Goal: Transaction & Acquisition: Purchase product/service

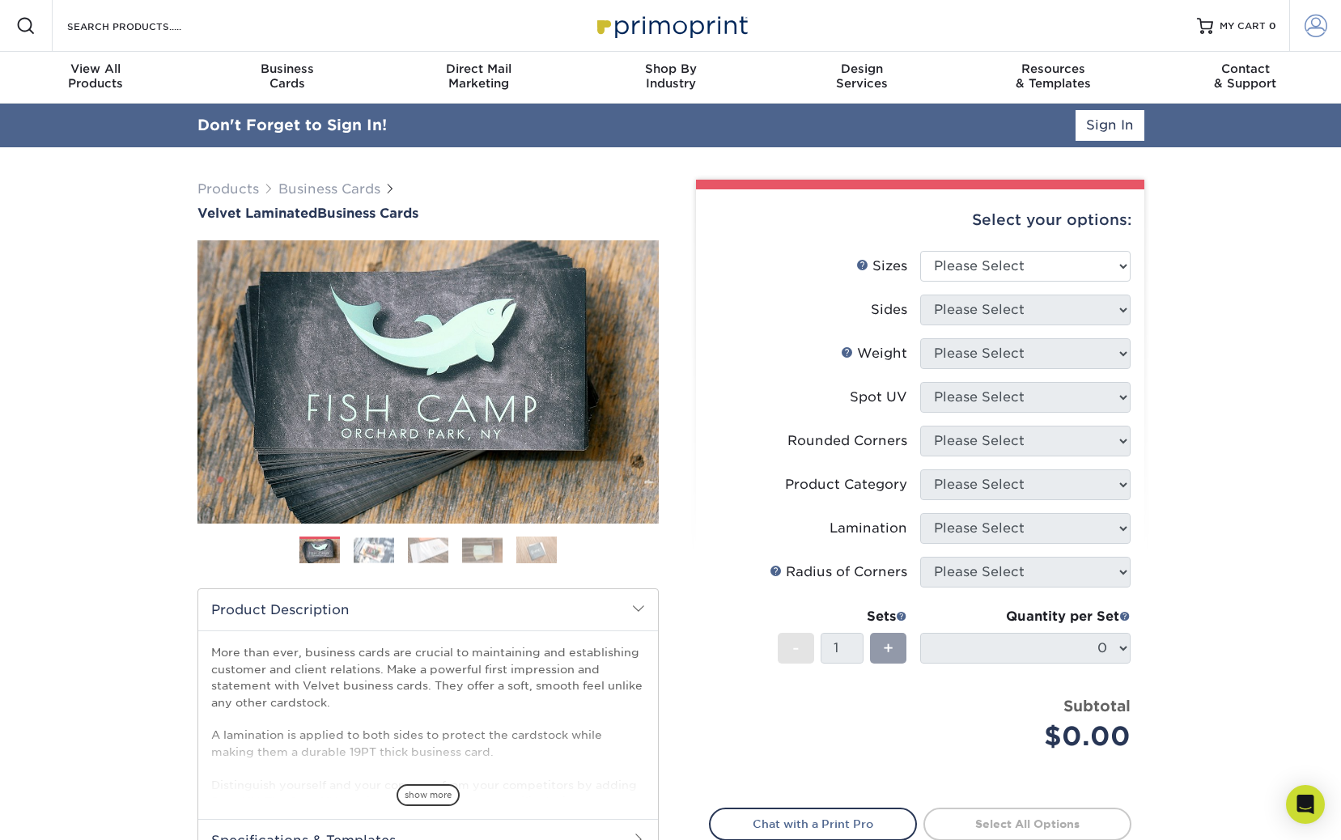
click at [1320, 22] on span at bounding box center [1316, 26] width 23 height 23
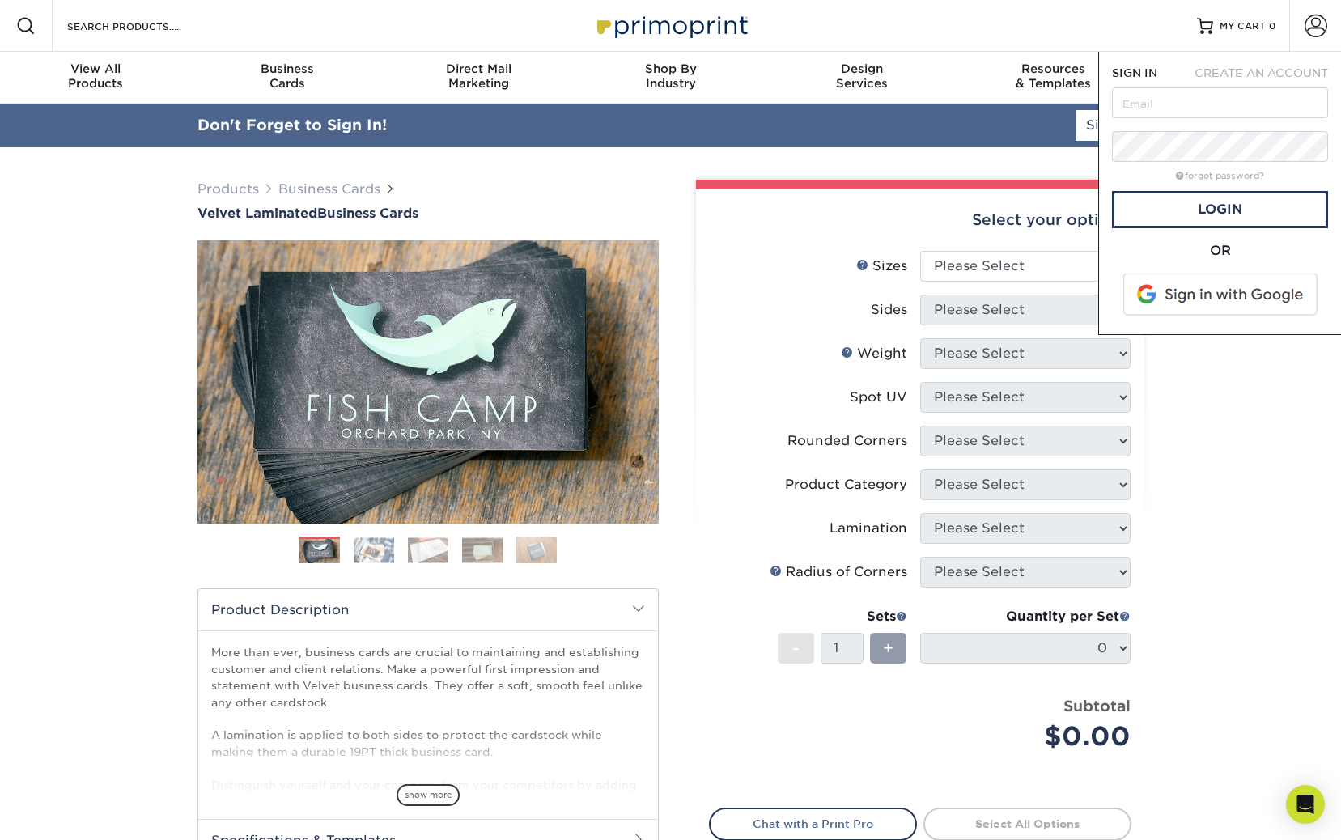
click at [1199, 267] on div "OR" at bounding box center [1220, 281] width 216 height 80
click at [1195, 297] on span at bounding box center [1222, 295] width 206 height 42
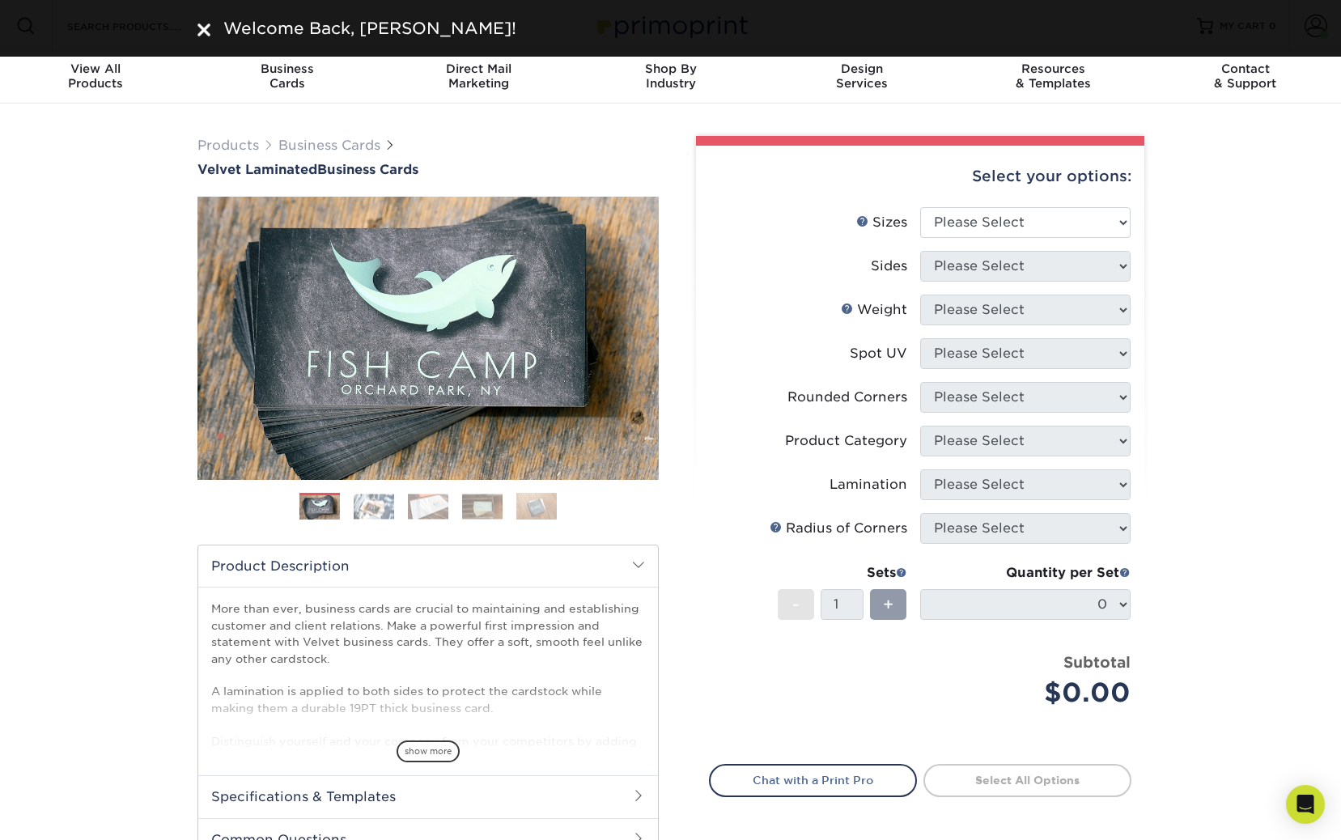
click at [1227, 363] on div "Products Business Cards Velvet Laminated Business Cards Previous Next" at bounding box center [670, 536] width 1341 height 864
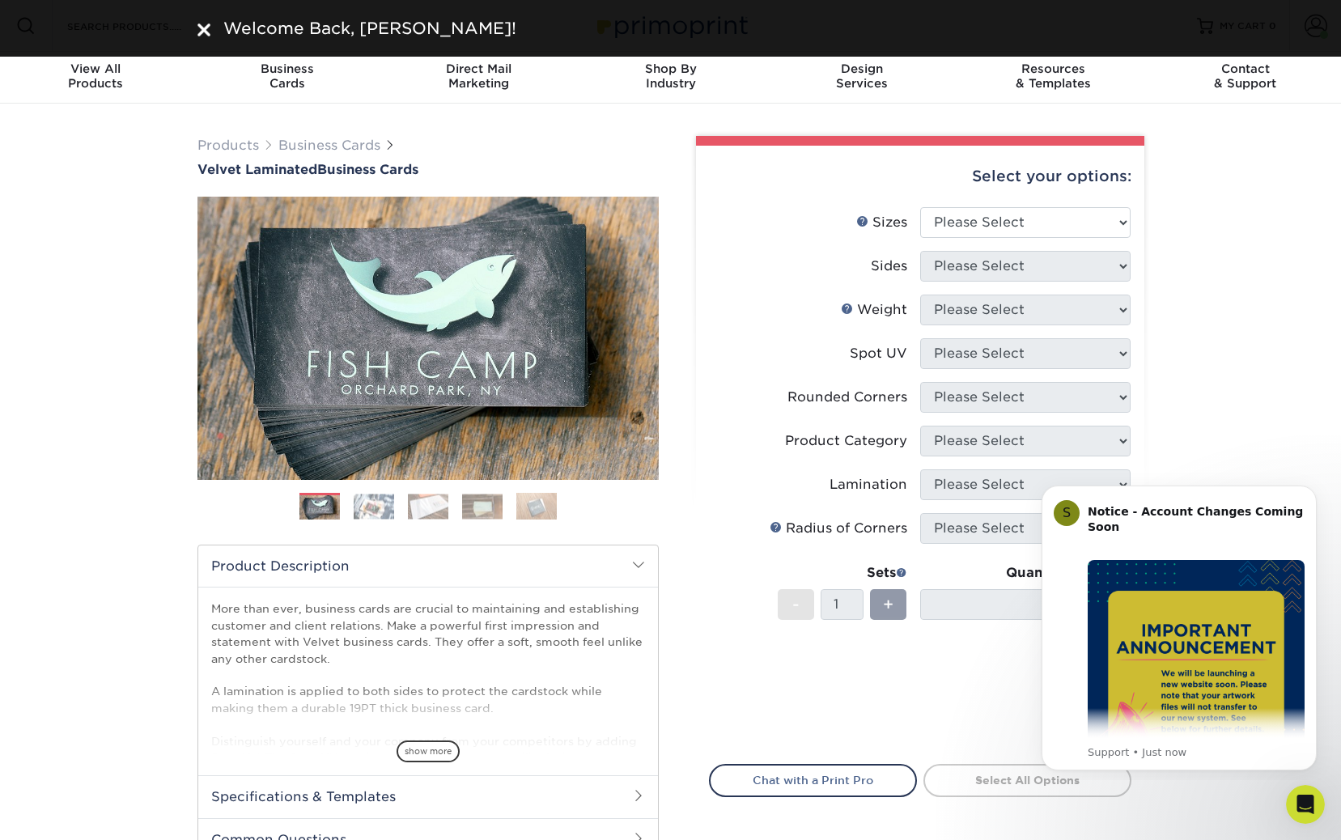
click at [193, 33] on div "Welcome Back, Shiloe!" at bounding box center [670, 28] width 971 height 24
click at [200, 31] on img at bounding box center [203, 29] width 13 height 13
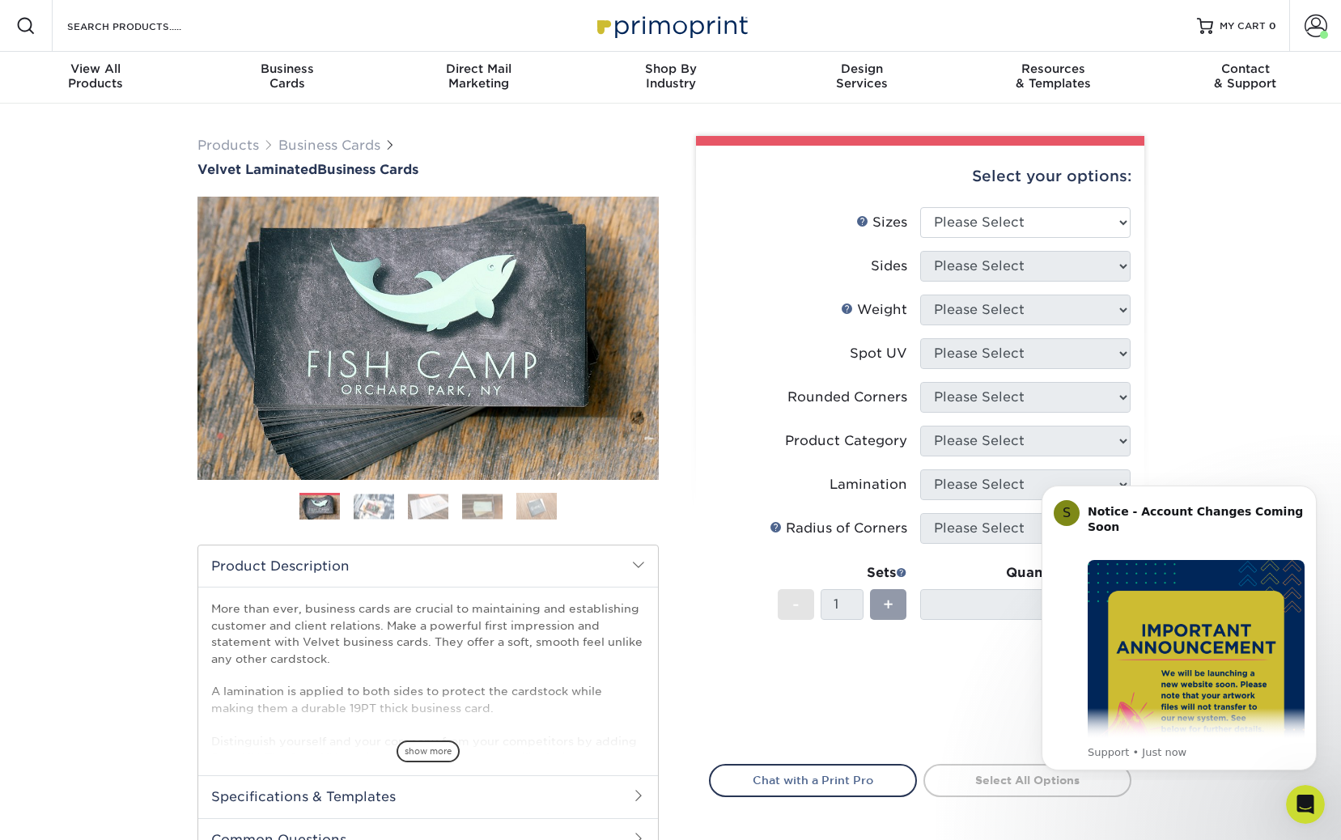
click at [1255, 251] on div "Products Business Cards Velvet Laminated Business Cards Previous Next" at bounding box center [670, 536] width 1341 height 864
click at [1300, 27] on link "Account" at bounding box center [1315, 26] width 52 height 52
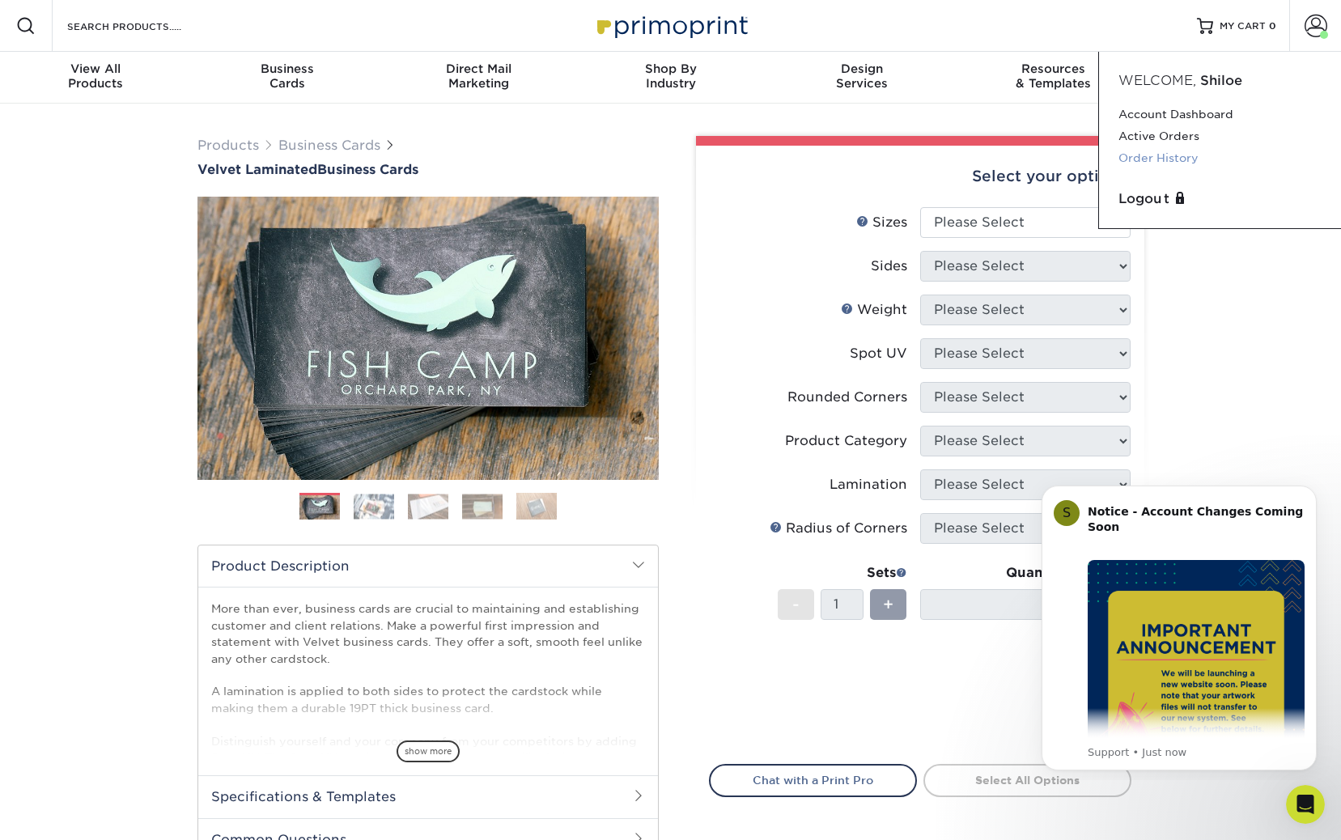
click at [1171, 157] on link "Order History" at bounding box center [1220, 158] width 203 height 22
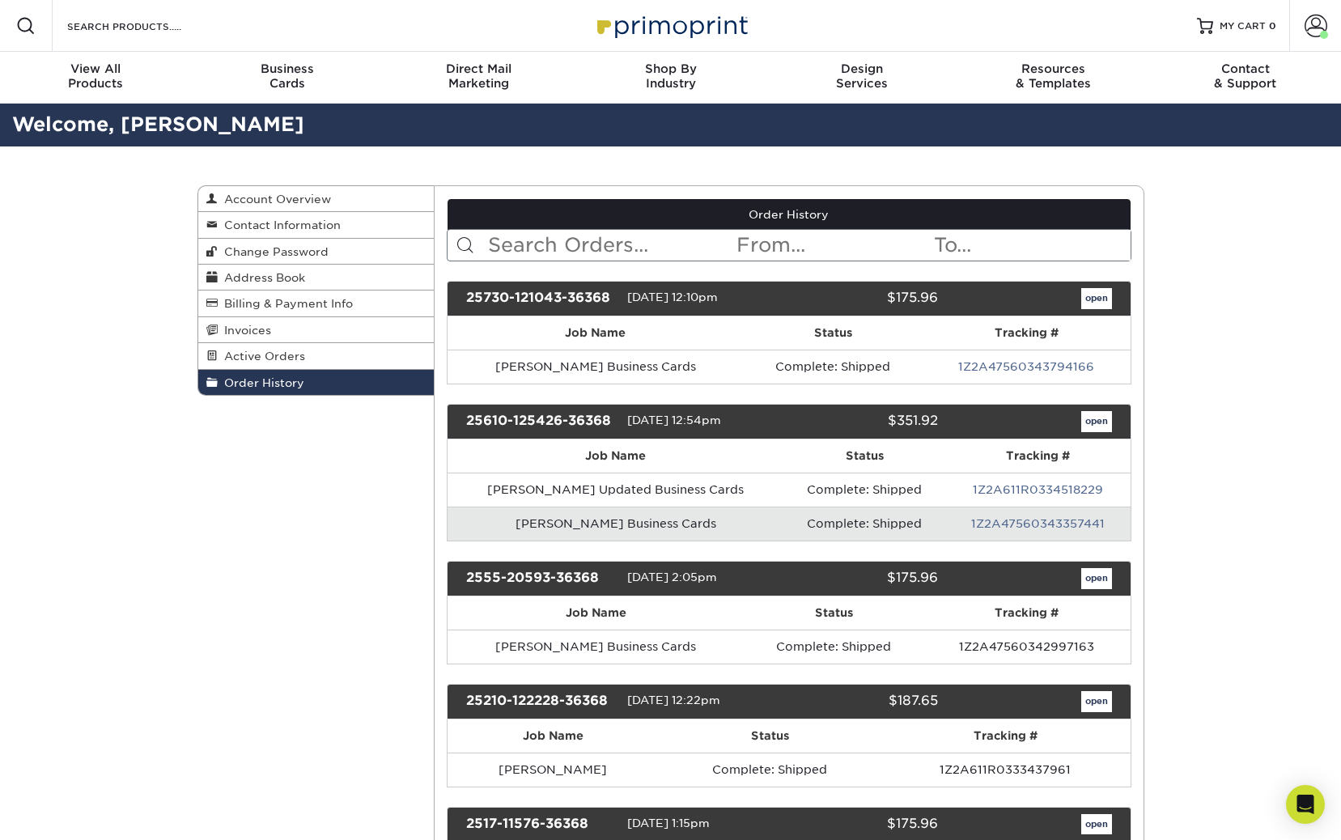
scroll to position [36, 0]
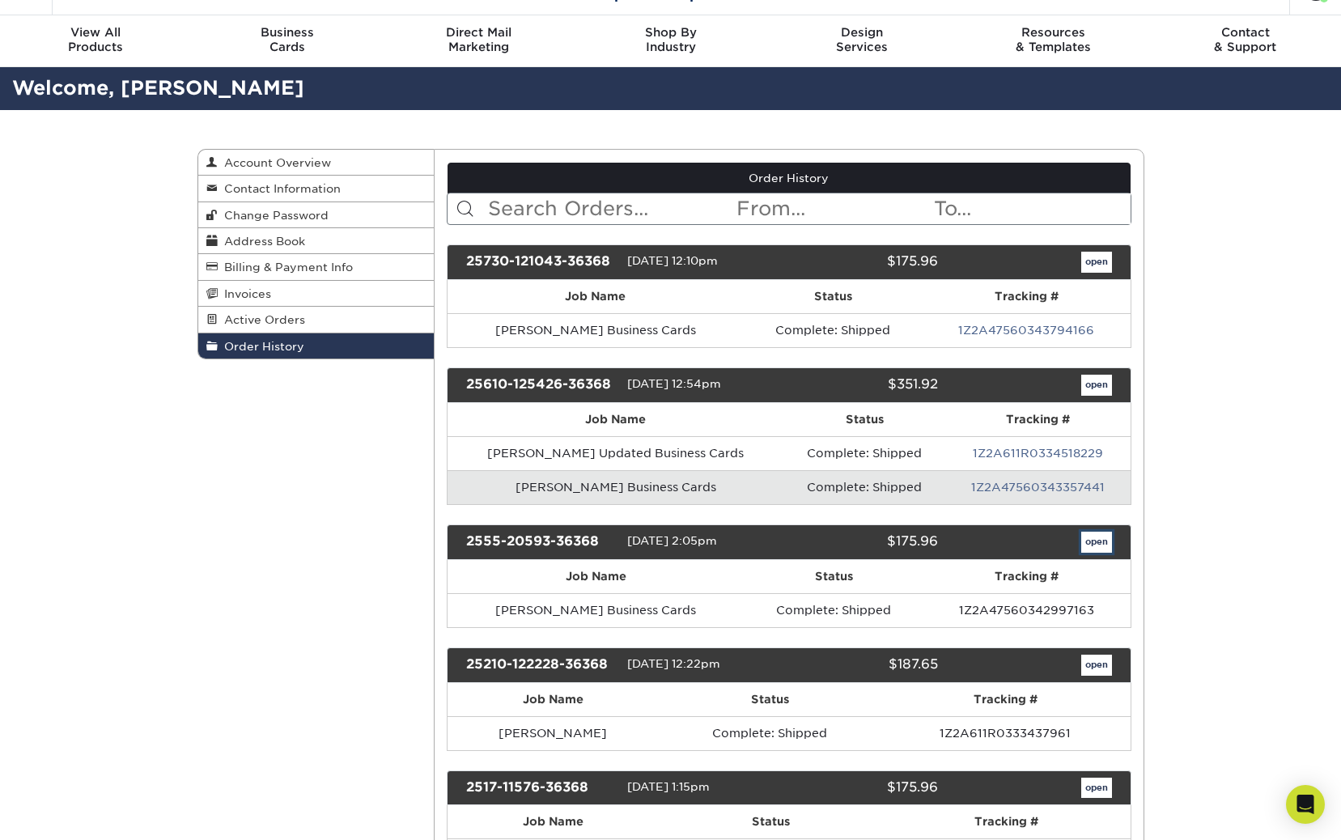
click at [1085, 538] on link "open" at bounding box center [1096, 542] width 31 height 21
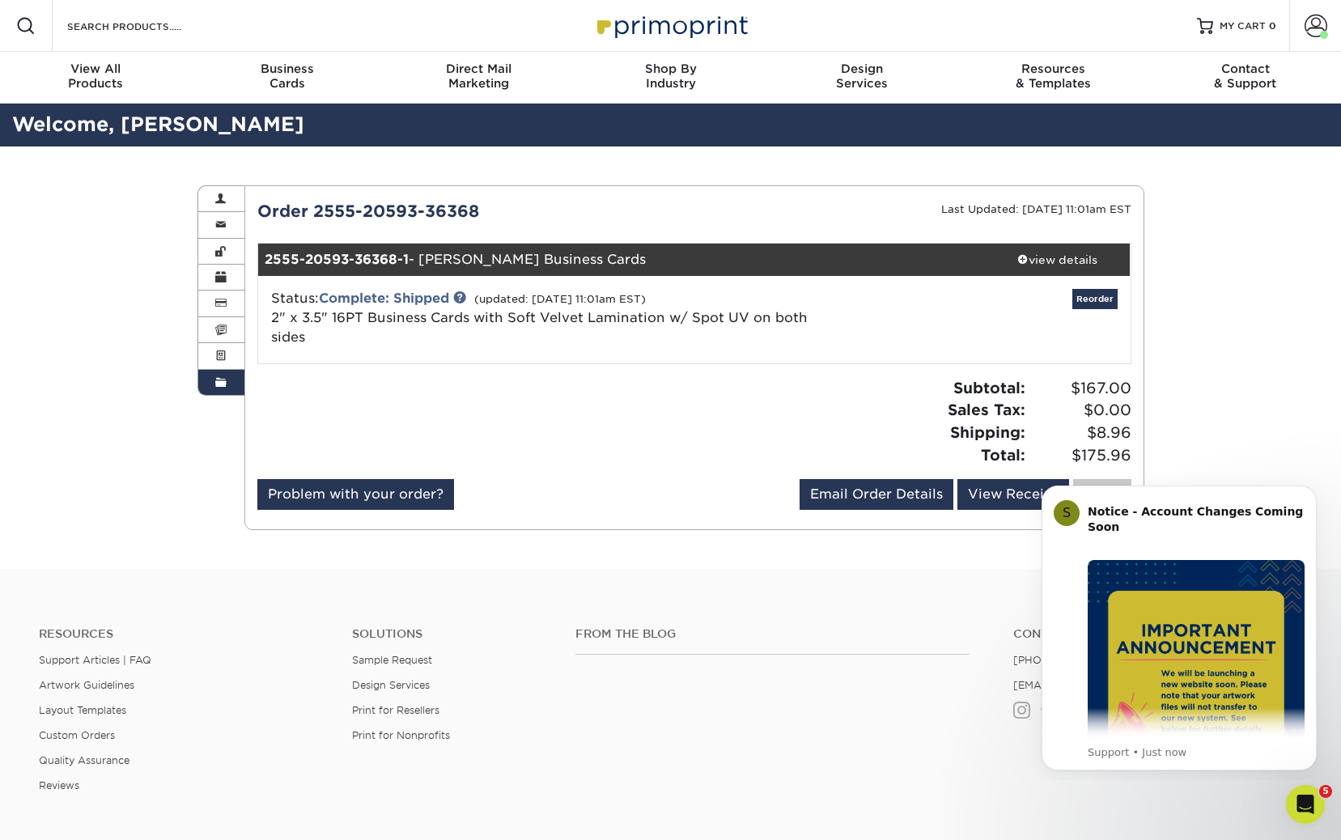
scroll to position [0, 0]
click at [928, 640] on h4 "From the Blog" at bounding box center [772, 634] width 394 height 14
click at [1260, 462] on div "Order History Account Overview Contact Information Change Password Address Book…" at bounding box center [670, 357] width 1341 height 422
click at [1306, 491] on button "Dismiss notification" at bounding box center [1311, 490] width 21 height 21
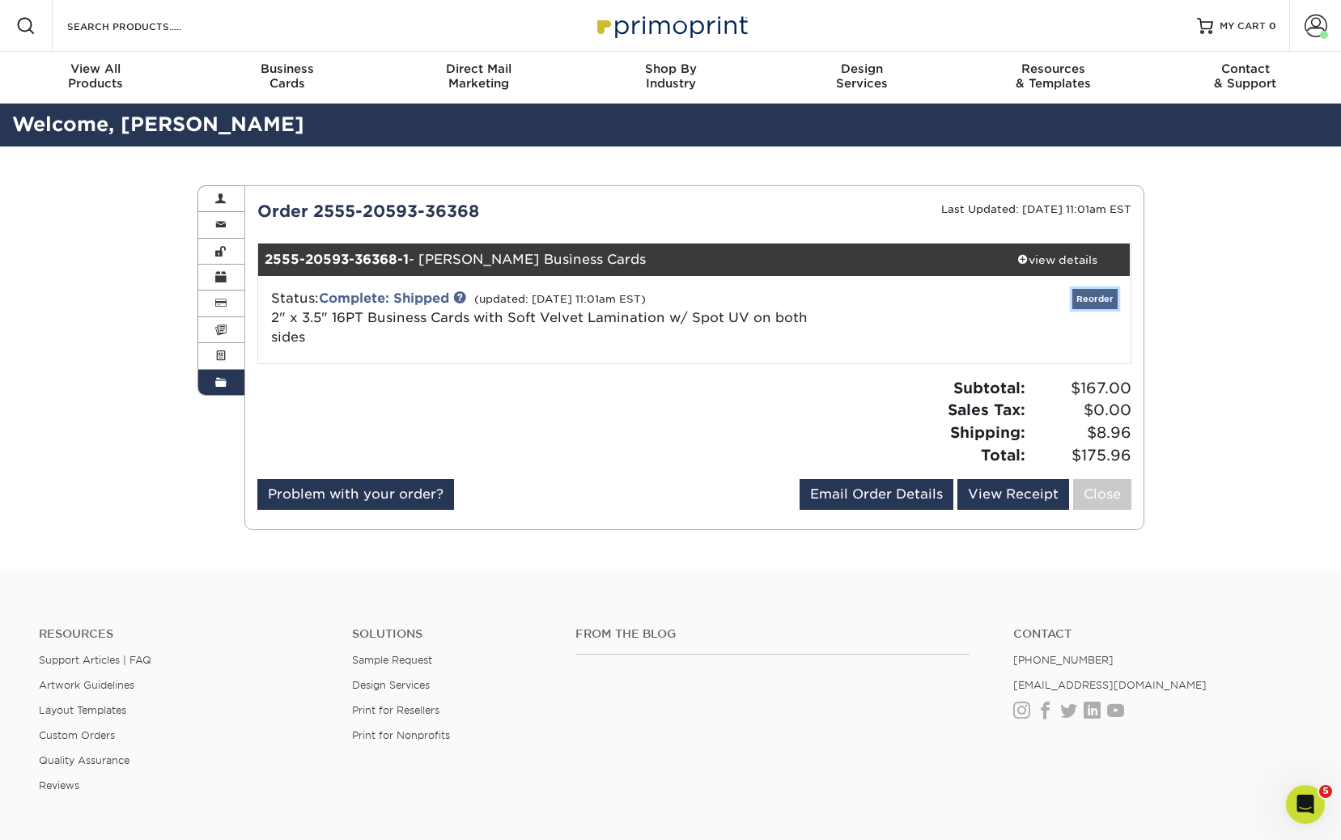
click at [1085, 301] on link "Reorder" at bounding box center [1094, 299] width 45 height 20
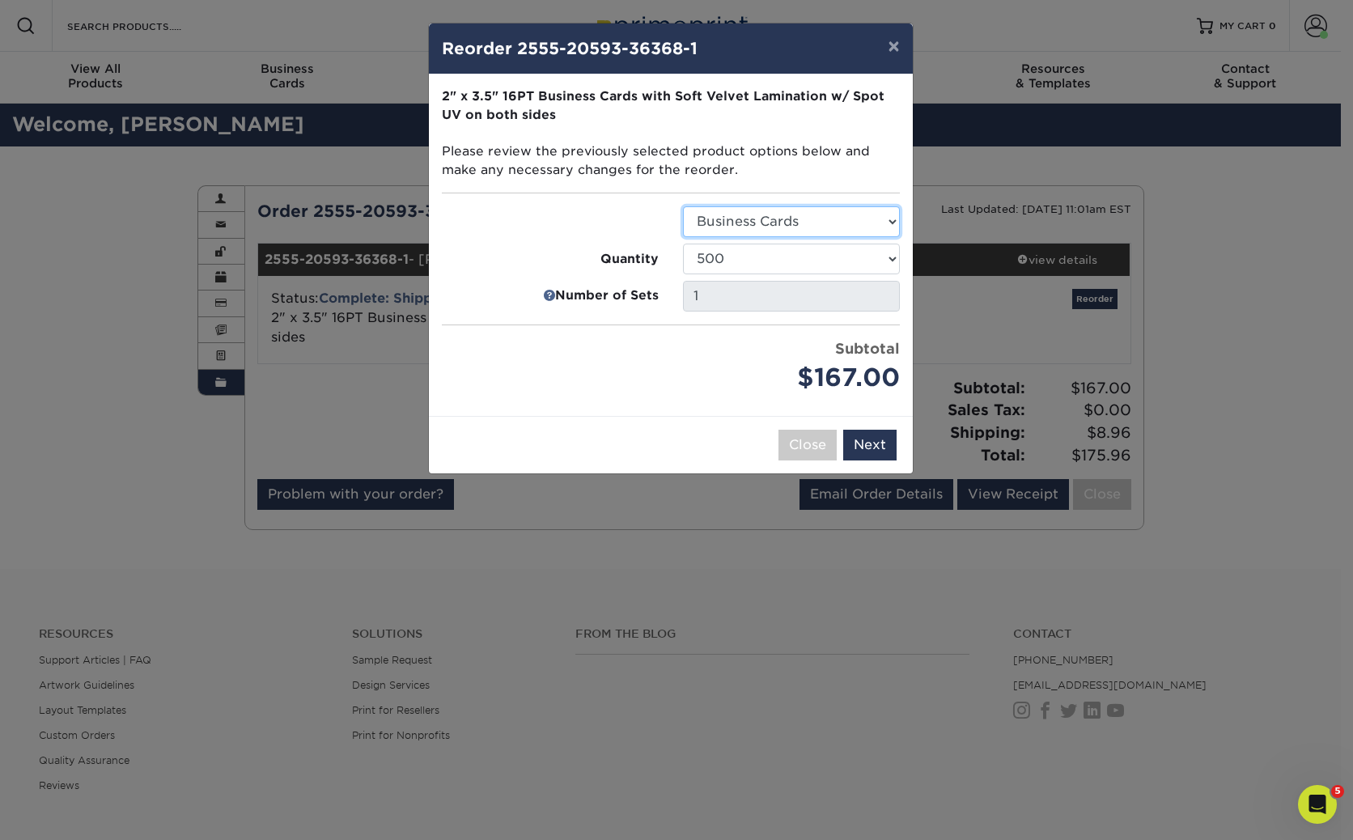
click at [730, 225] on select "Select Option Business Cards" at bounding box center [791, 221] width 217 height 31
click at [683, 206] on select "Select Option Business Cards" at bounding box center [791, 221] width 217 height 31
click at [884, 453] on button "Next" at bounding box center [869, 445] width 53 height 31
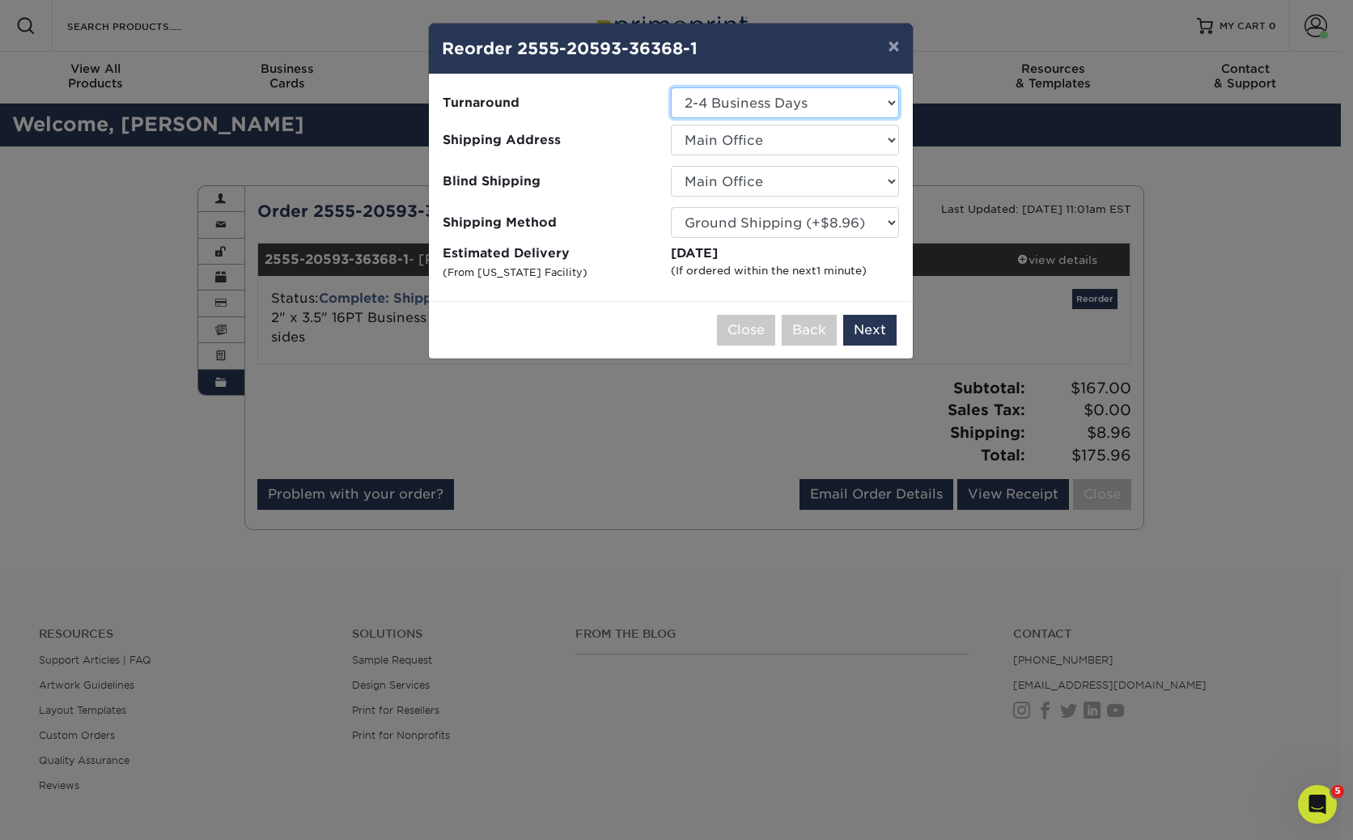
click at [749, 99] on select "Select One 2-4 Business Days" at bounding box center [785, 102] width 228 height 31
click at [671, 87] on select "Select One 2-4 Business Days" at bounding box center [785, 102] width 228 height 31
click at [744, 147] on select "Select One Dan McBrearty Business Cards Dave Bravman Business Cards Kadesh Whit…" at bounding box center [785, 140] width 228 height 31
select select "281662"
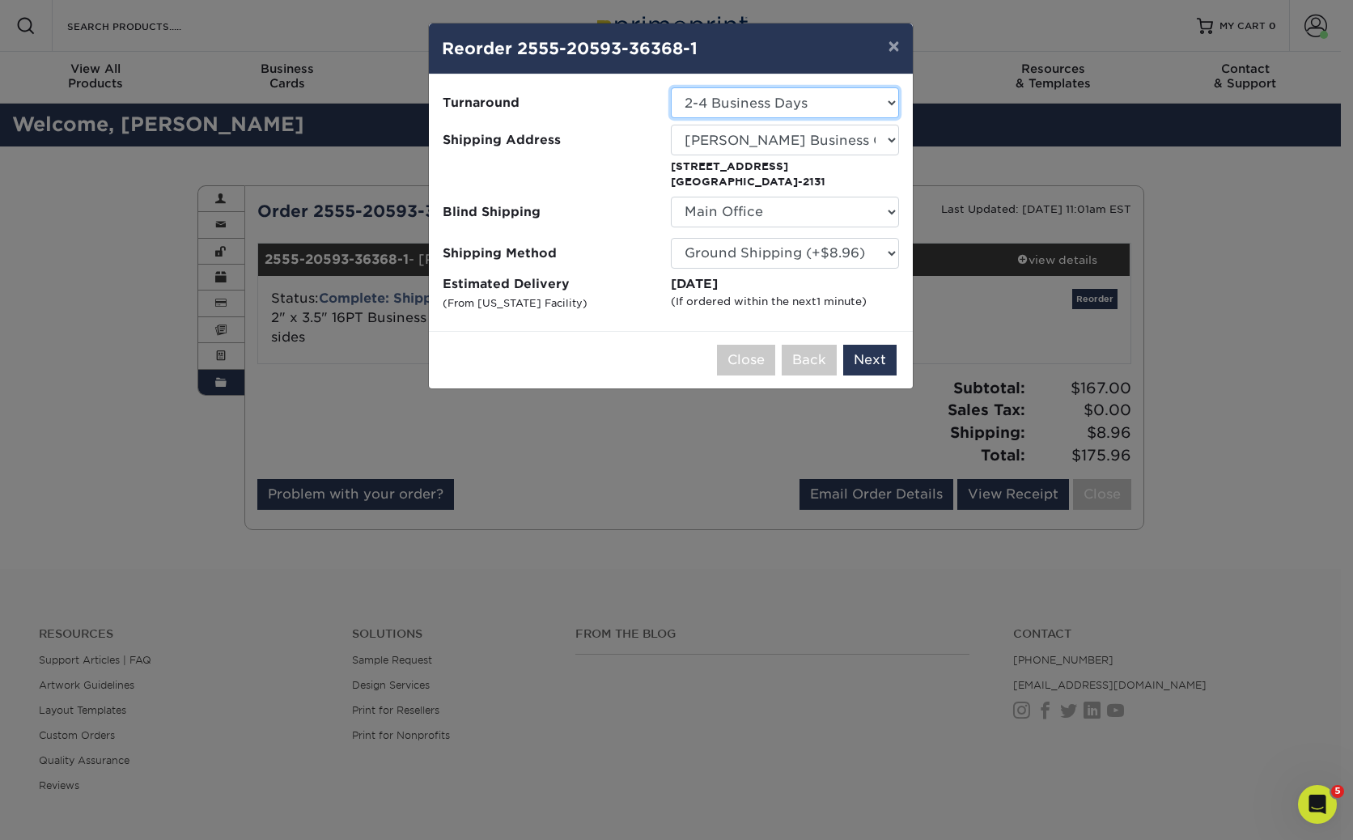
click at [732, 99] on select "Select One 2-4 Business Days" at bounding box center [785, 102] width 228 height 31
click at [671, 87] on select "Select One 2-4 Business Days" at bounding box center [785, 102] width 228 height 31
click at [714, 225] on select "No Blind Shipping Dan McBrearty Business Cards Dave Bravman Business Cards Kade…" at bounding box center [785, 212] width 228 height 31
click at [671, 197] on select "No Blind Shipping Dan McBrearty Business Cards Dave Bravman Business Cards Kade…" at bounding box center [785, 212] width 228 height 31
click at [880, 362] on button "Next" at bounding box center [869, 360] width 53 height 31
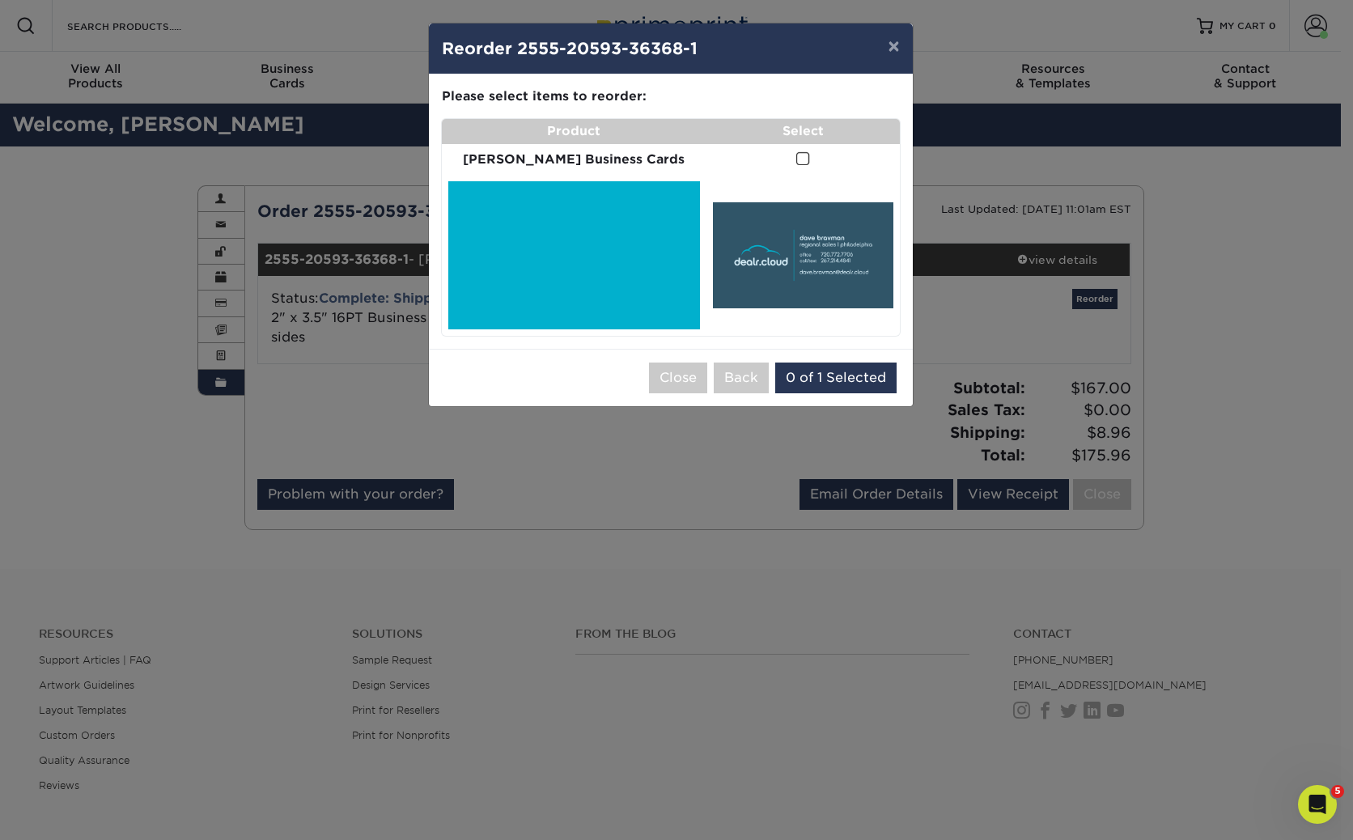
click at [796, 159] on span at bounding box center [803, 158] width 14 height 15
click at [0, 0] on input "checkbox" at bounding box center [0, 0] width 0 height 0
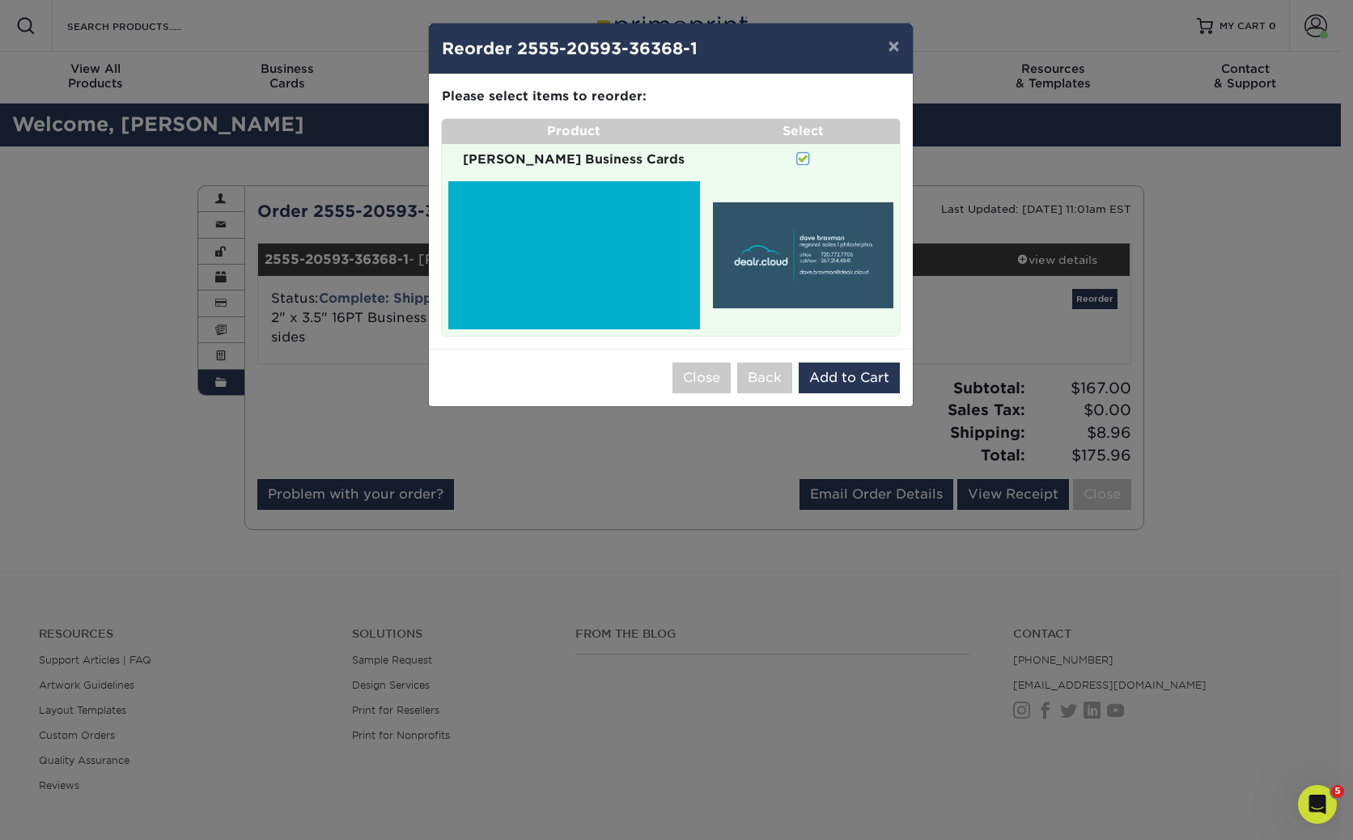
click at [796, 159] on span at bounding box center [803, 158] width 14 height 15
click at [0, 0] on input "checkbox" at bounding box center [0, 0] width 0 height 0
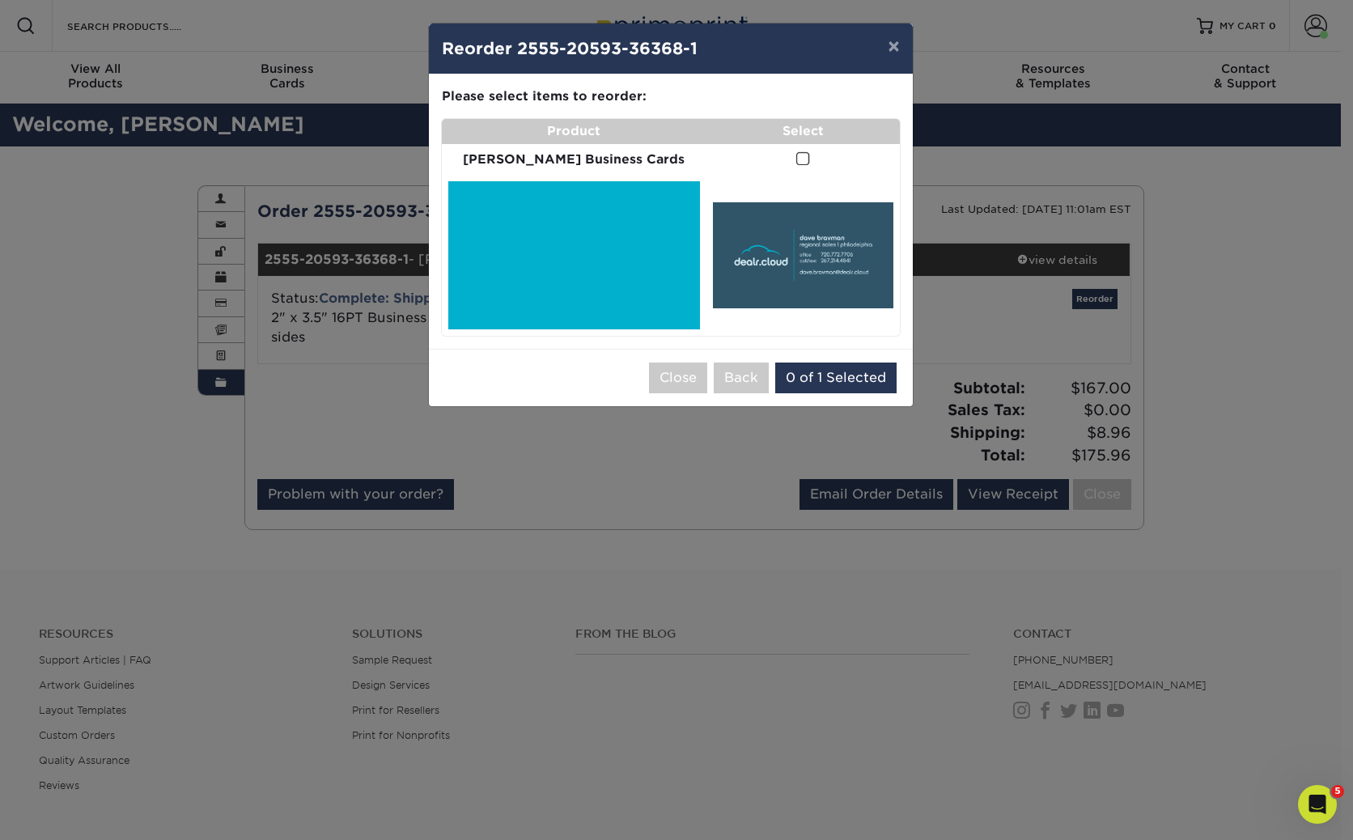
click at [804, 255] on img at bounding box center [803, 254] width 180 height 105
click at [594, 272] on img at bounding box center [574, 255] width 252 height 148
click at [780, 290] on img at bounding box center [803, 254] width 180 height 105
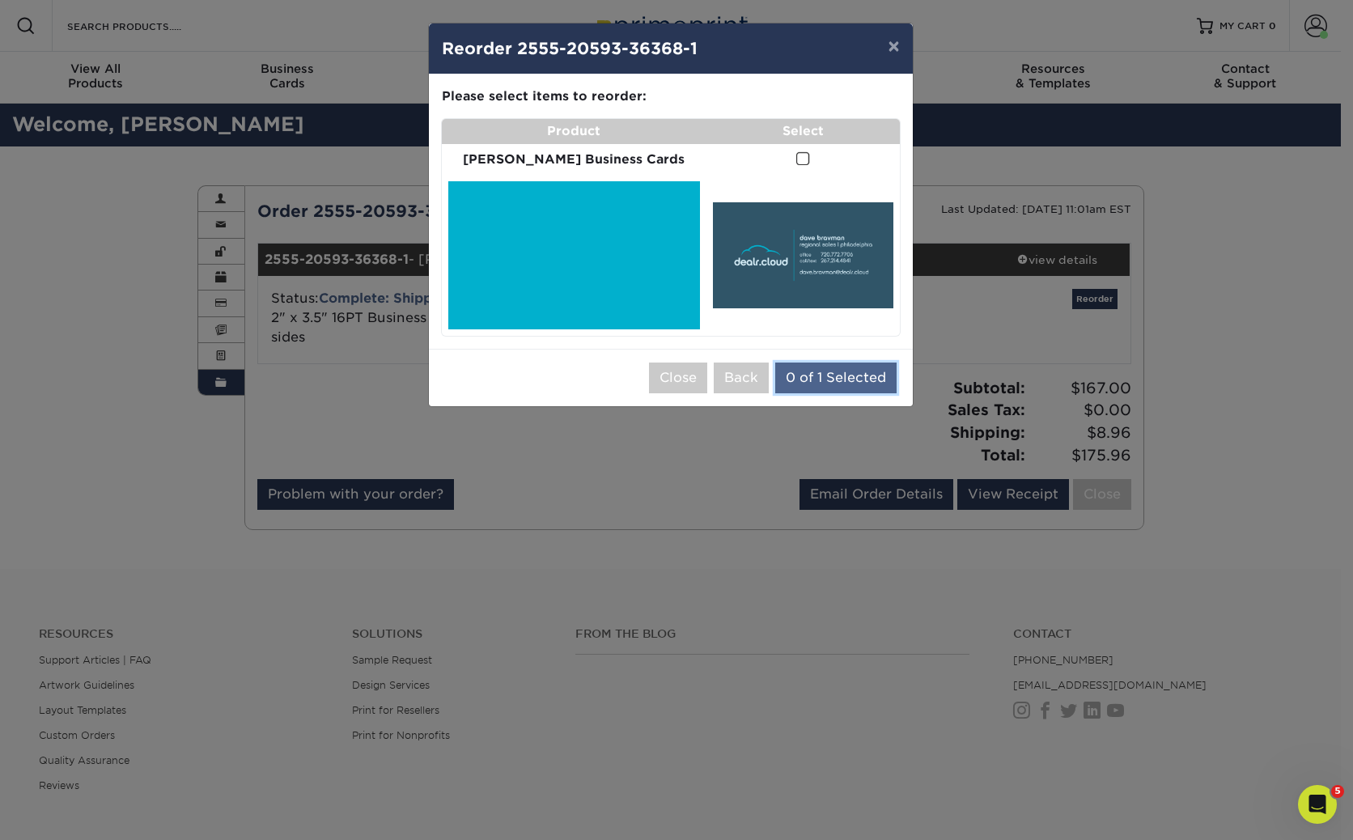
click at [821, 363] on button "0 of 1 Selected" at bounding box center [835, 378] width 121 height 31
click at [796, 157] on span at bounding box center [803, 158] width 14 height 15
click at [0, 0] on input "checkbox" at bounding box center [0, 0] width 0 height 0
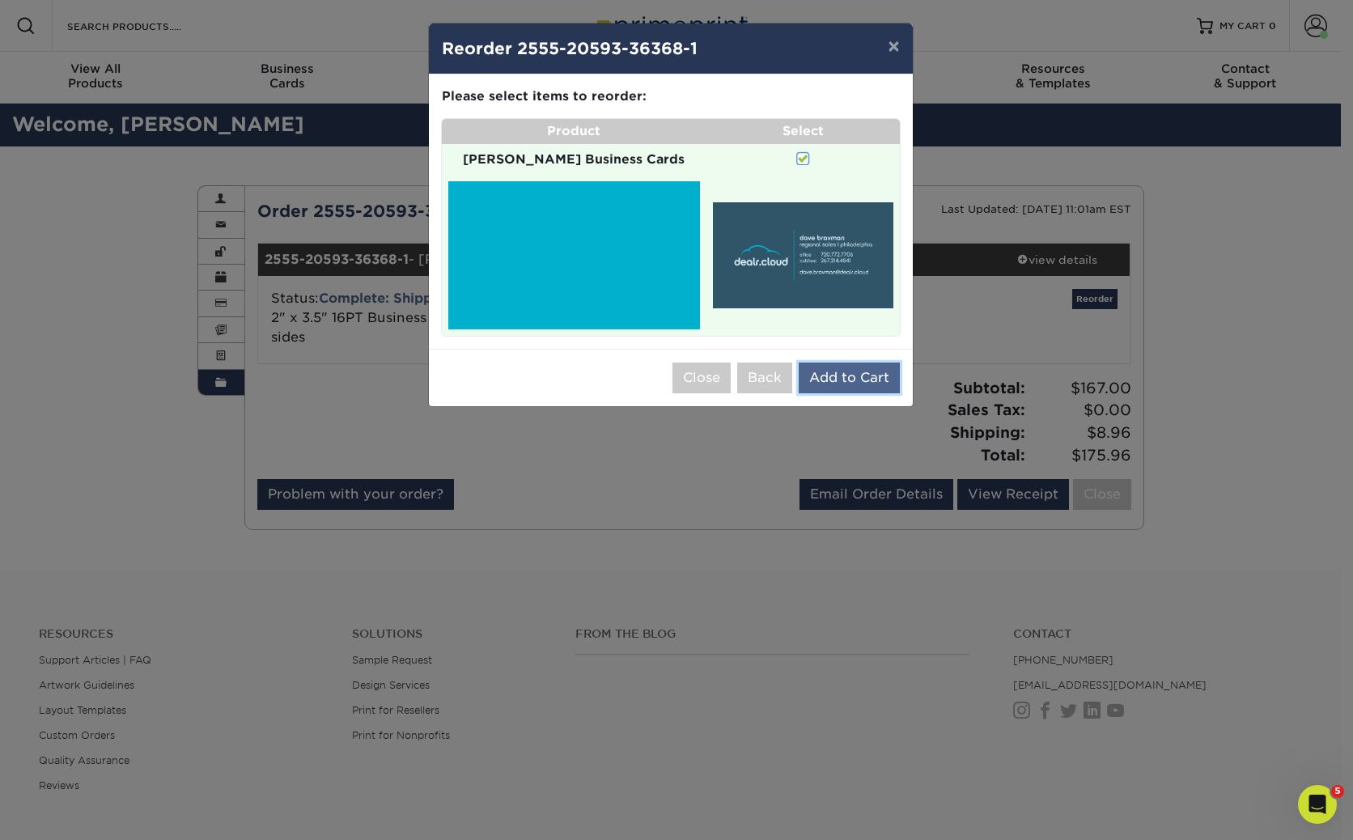
click at [856, 366] on button "Add to Cart" at bounding box center [849, 378] width 101 height 31
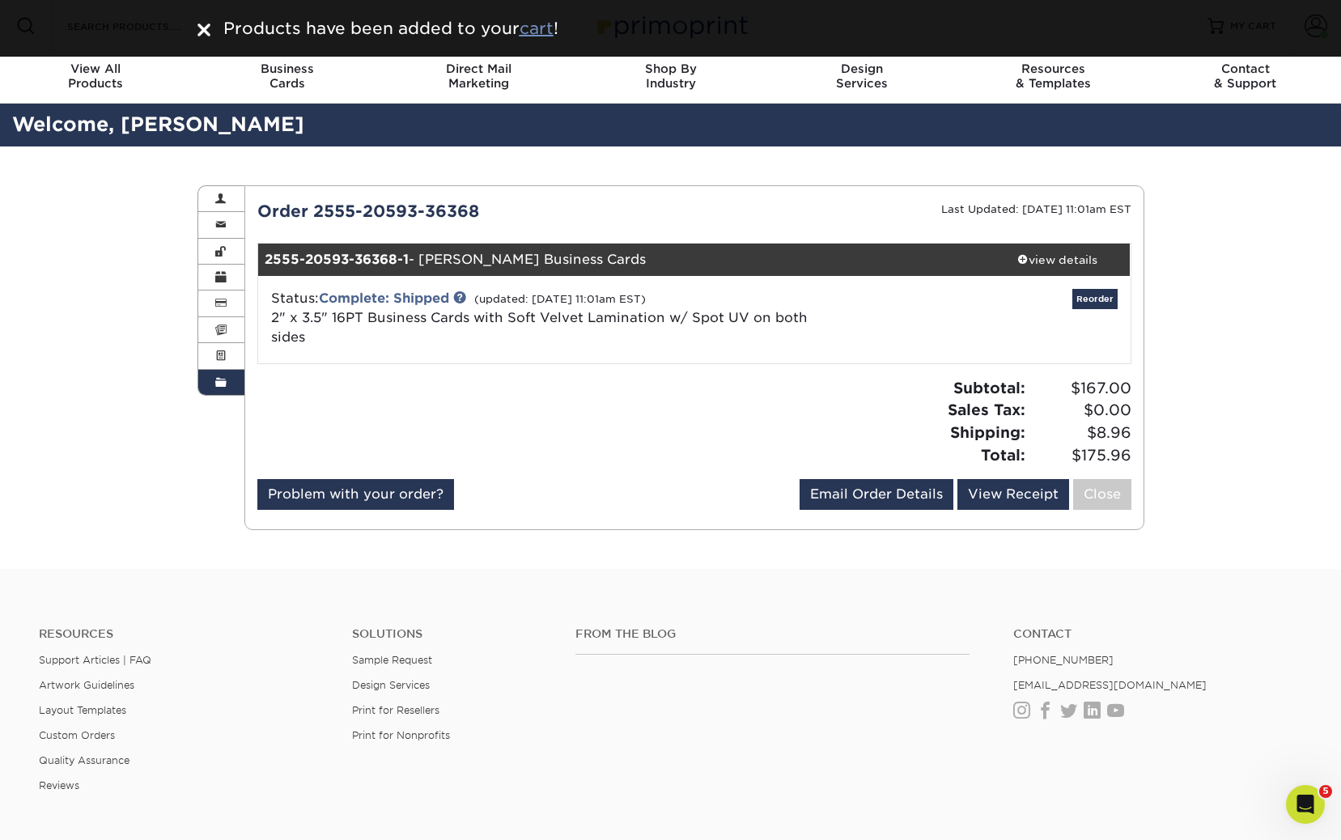
click at [550, 32] on u "cart" at bounding box center [537, 28] width 34 height 19
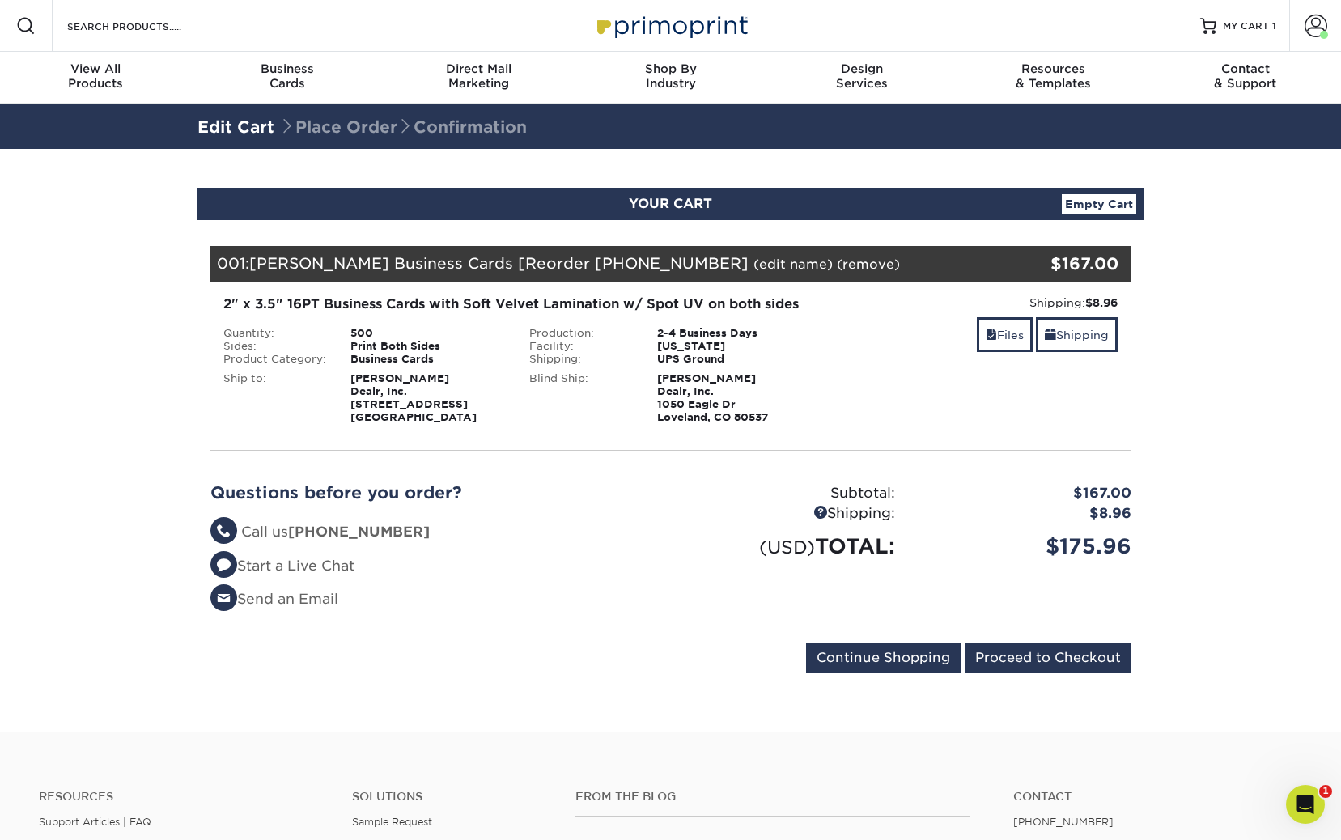
click at [969, 337] on div "Files Shipping" at bounding box center [977, 336] width 282 height 38
click at [987, 339] on span at bounding box center [991, 335] width 11 height 13
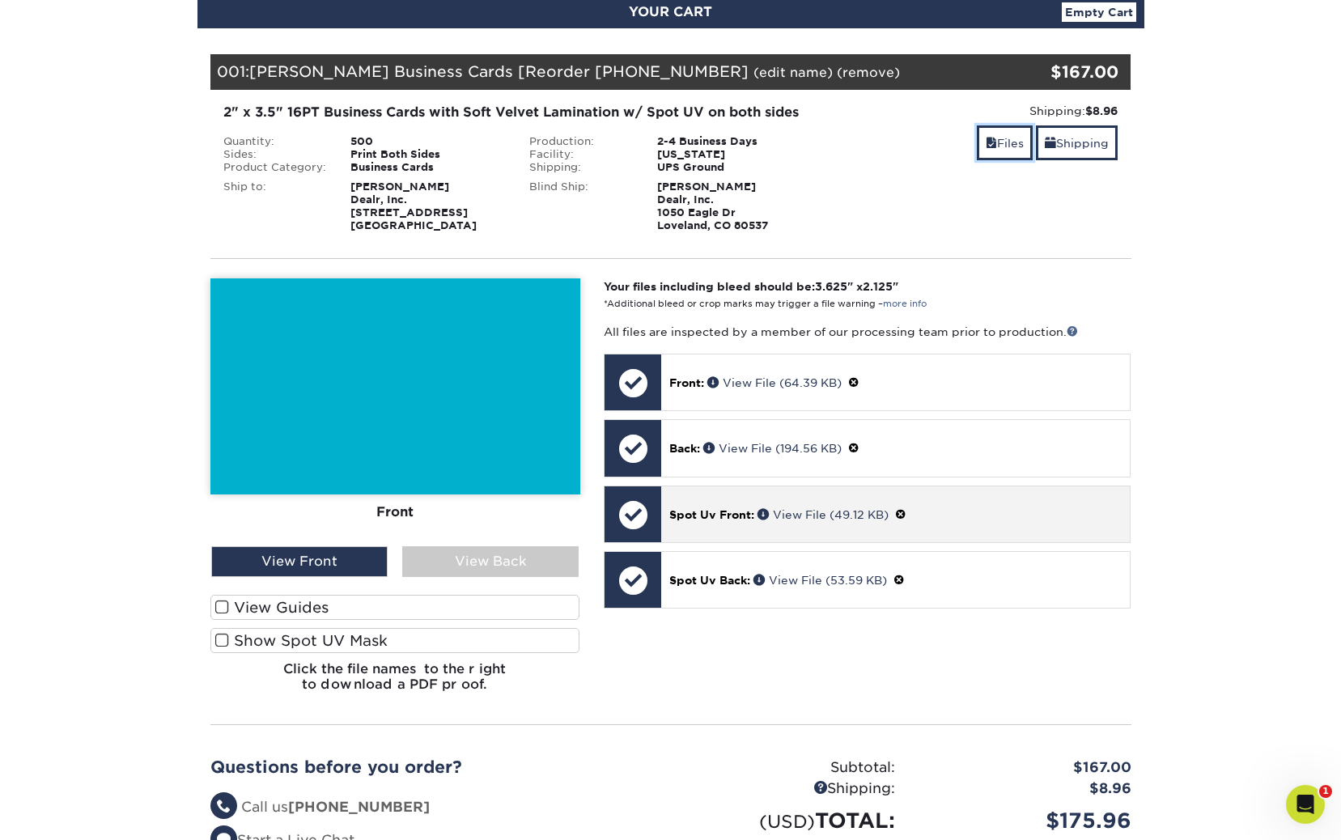
scroll to position [205, 0]
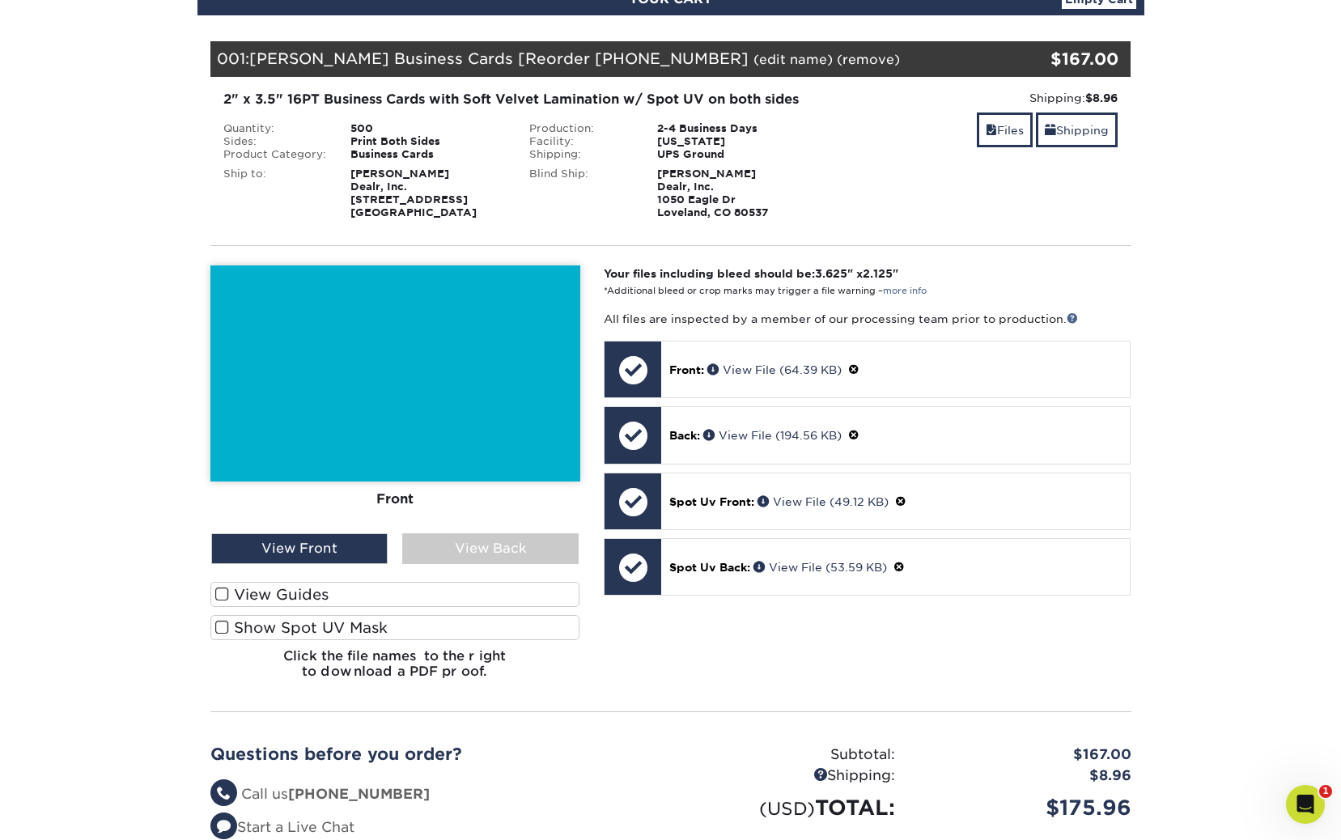
click at [220, 626] on span at bounding box center [222, 627] width 14 height 15
click at [0, 0] on input "Show Spot UV Mask" at bounding box center [0, 0] width 0 height 0
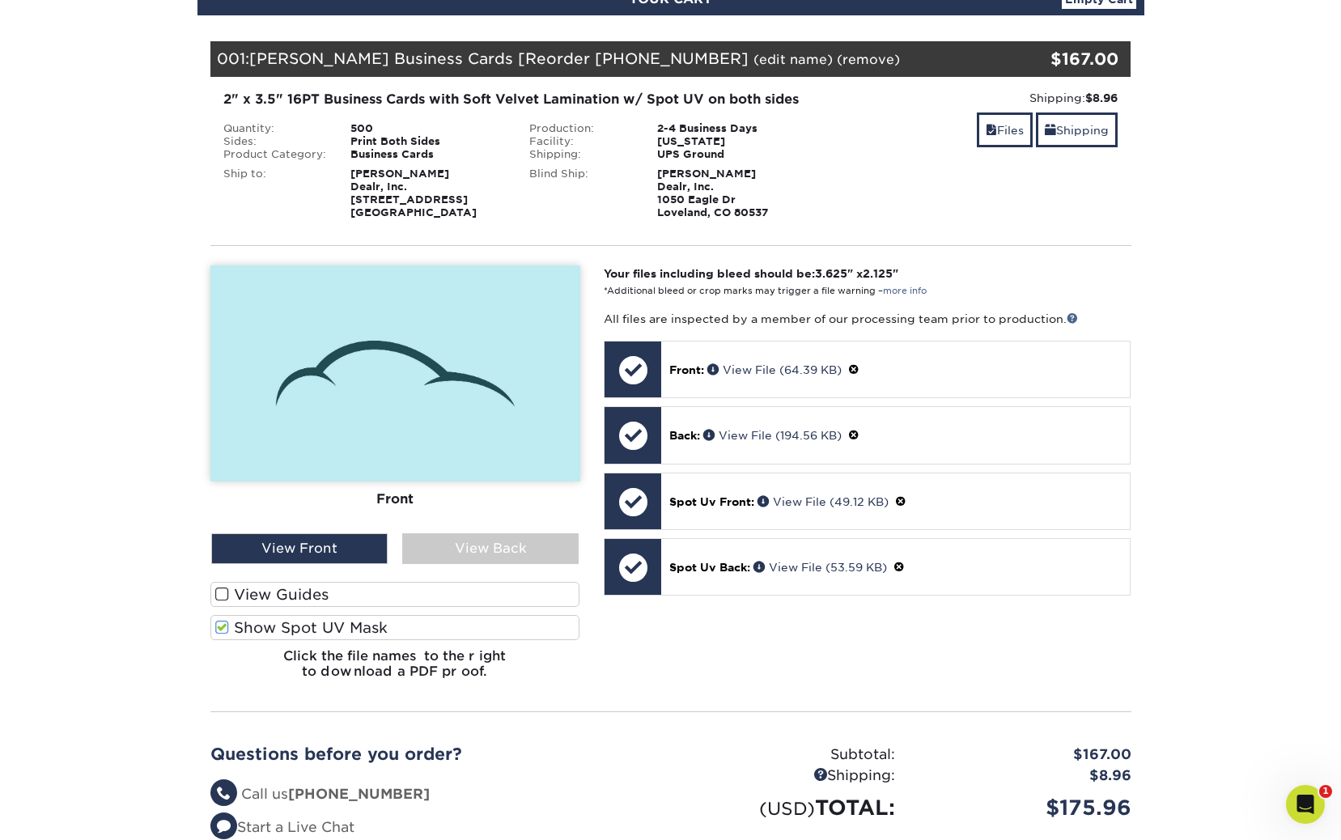
click at [220, 627] on span at bounding box center [222, 627] width 14 height 15
click at [0, 0] on input "Show Spot UV Mask" at bounding box center [0, 0] width 0 height 0
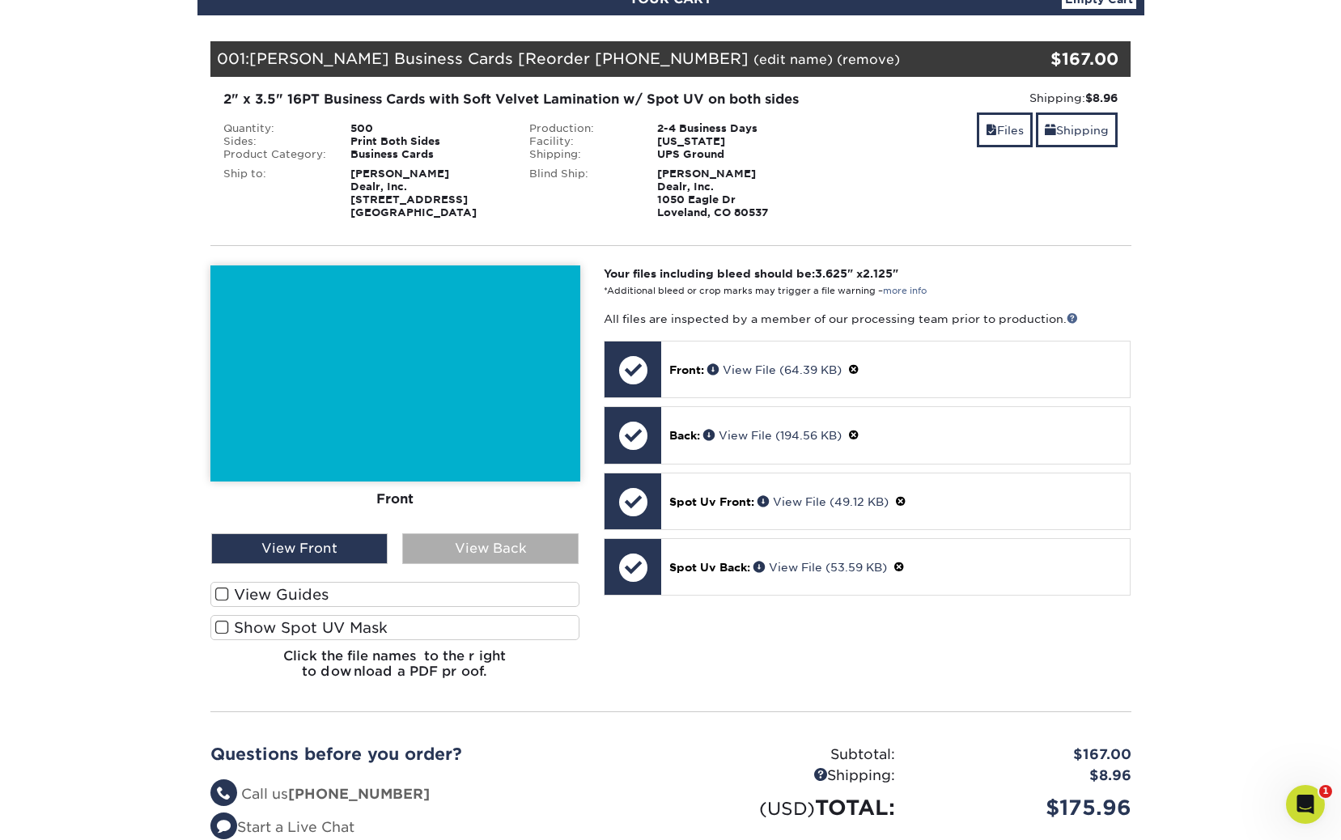
click at [432, 555] on div "View Back" at bounding box center [490, 548] width 176 height 31
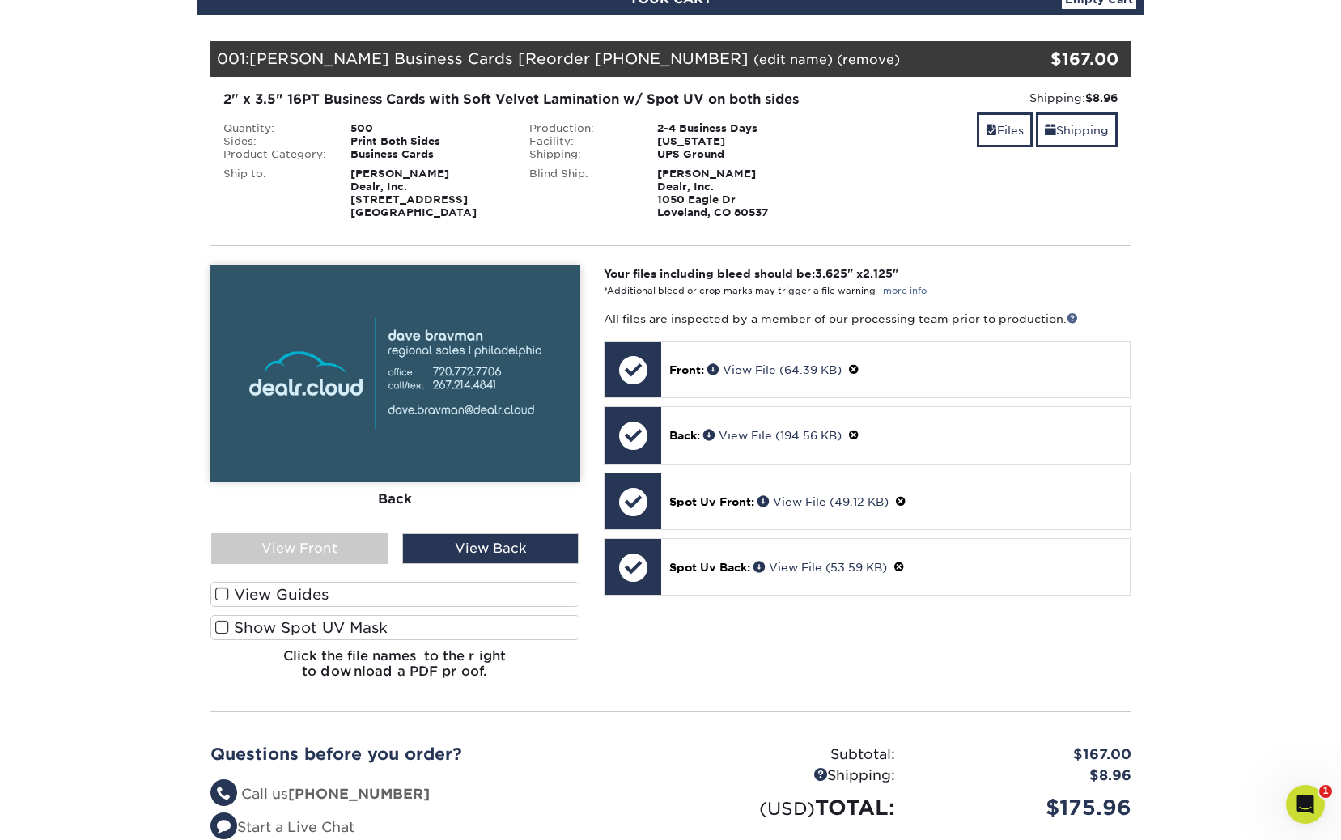
click at [223, 630] on span at bounding box center [222, 627] width 14 height 15
click at [0, 0] on input "Show Spot UV Mask" at bounding box center [0, 0] width 0 height 0
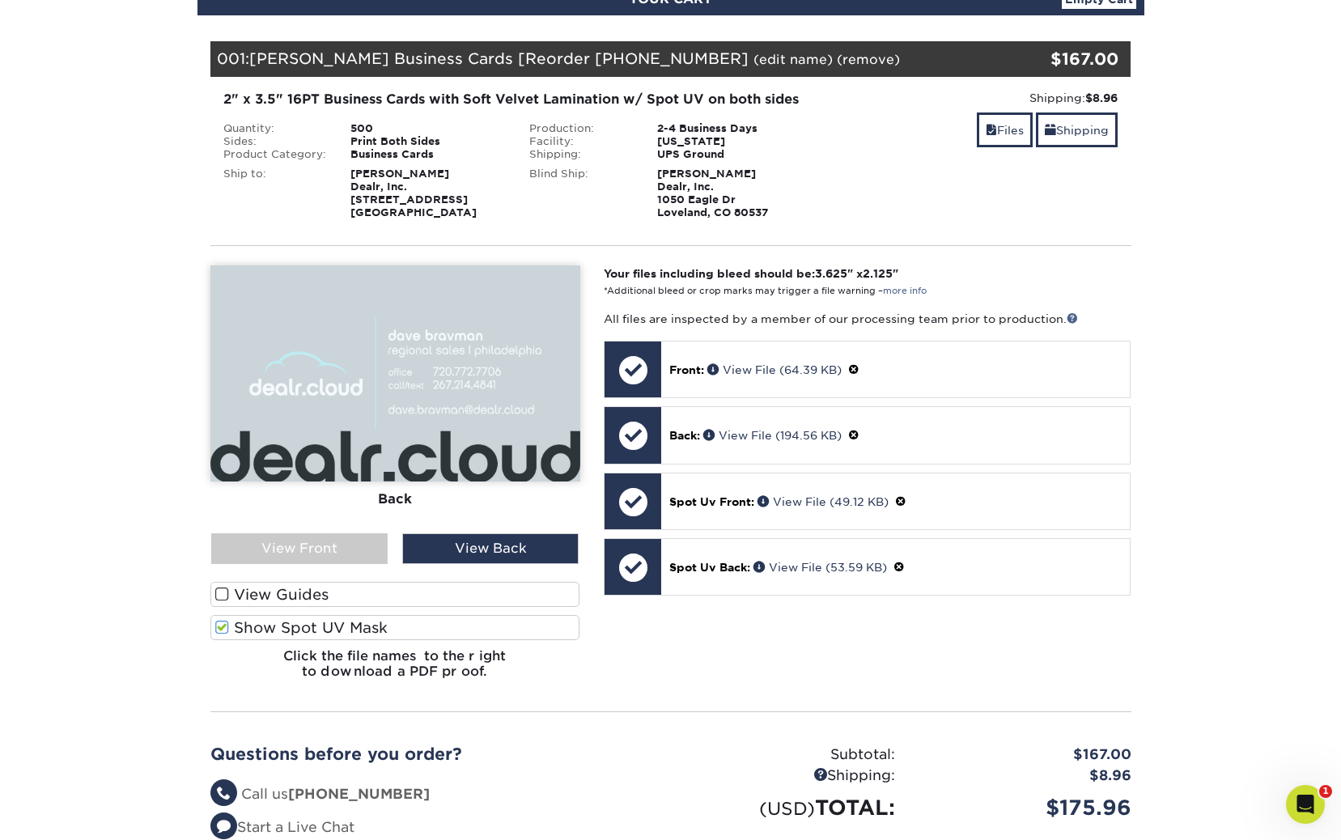
click at [223, 630] on span at bounding box center [222, 627] width 14 height 15
click at [0, 0] on input "Show Spot UV Mask" at bounding box center [0, 0] width 0 height 0
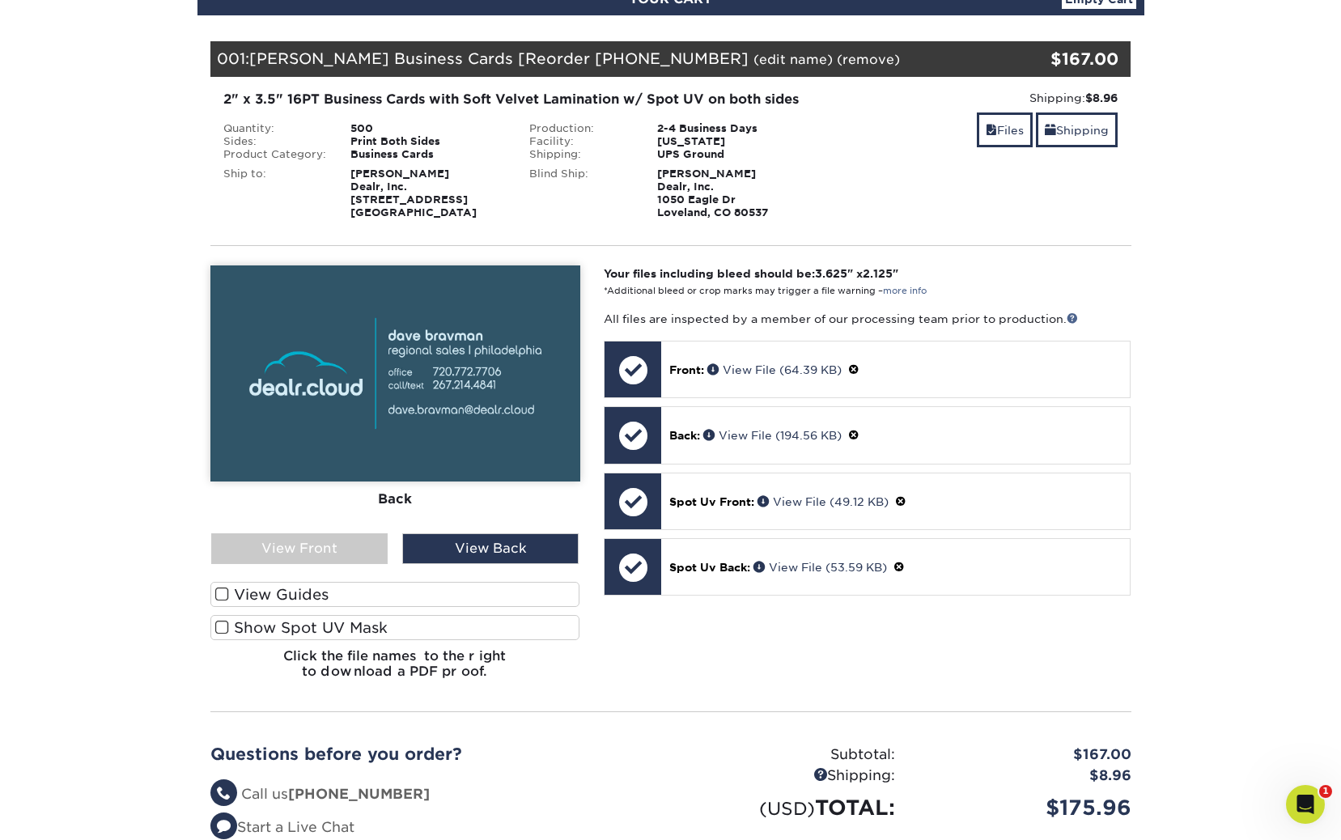
click at [1055, 203] on div "Shipping: $8.96 Discount: - $0.00 Files Shipping" at bounding box center [977, 154] width 307 height 129
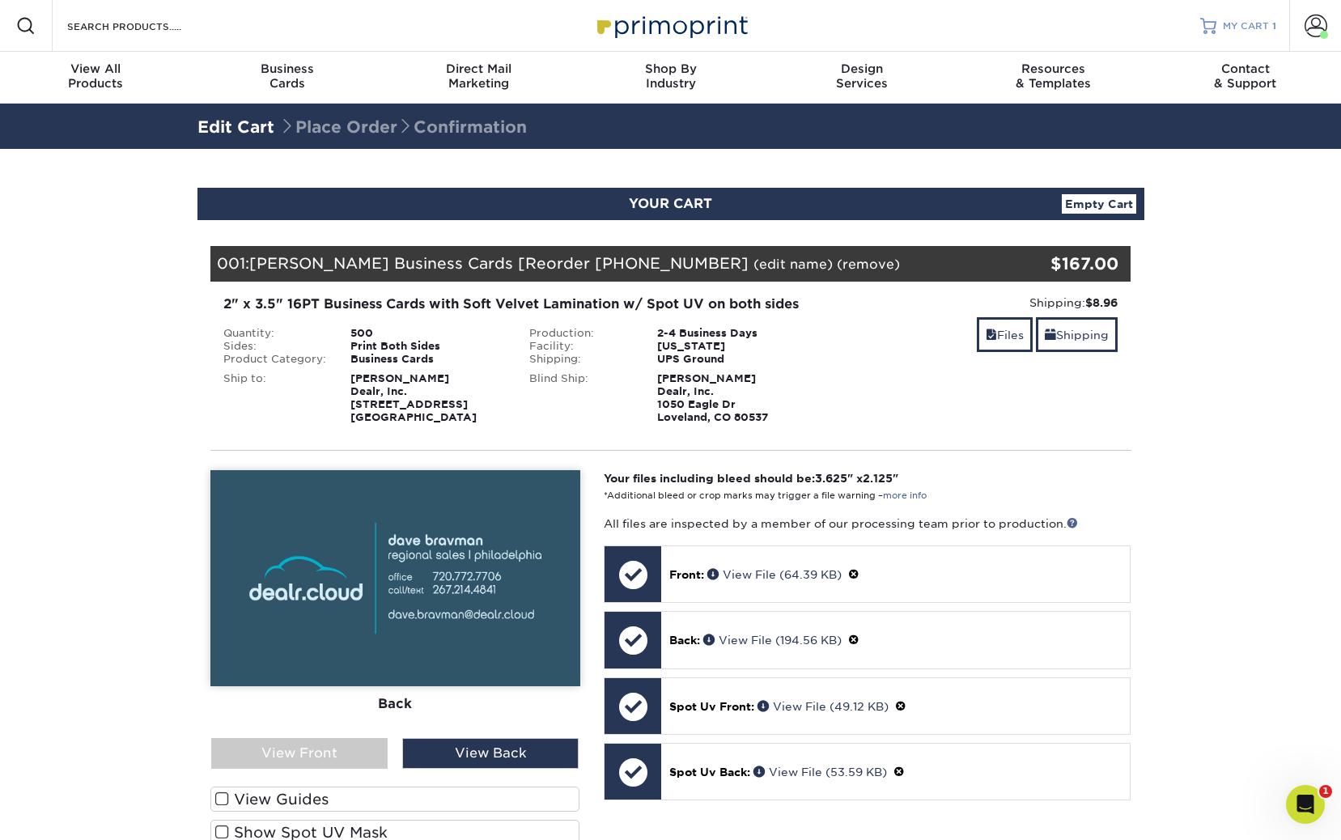
click at [1239, 21] on span "MY CART" at bounding box center [1246, 26] width 46 height 14
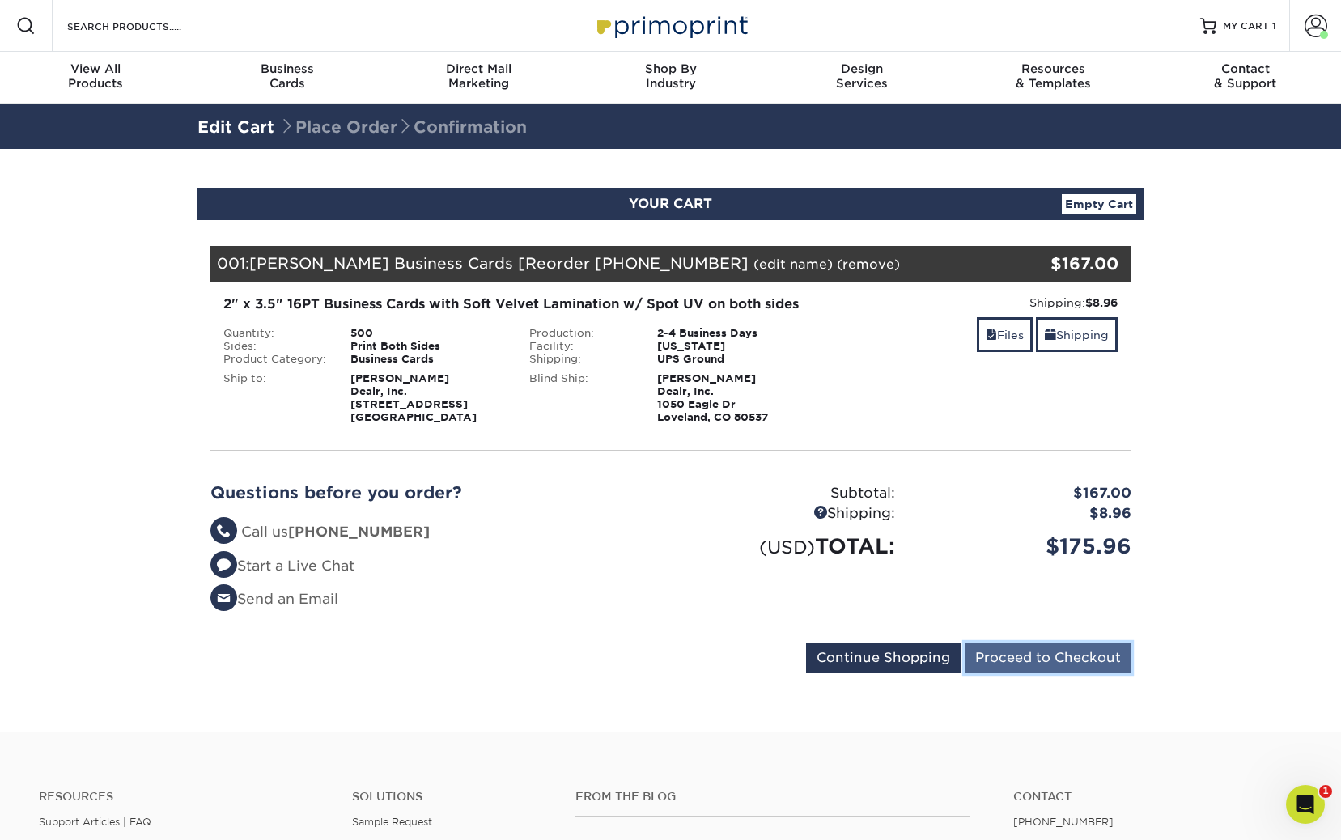
click at [1064, 647] on input "Proceed to Checkout" at bounding box center [1048, 658] width 167 height 31
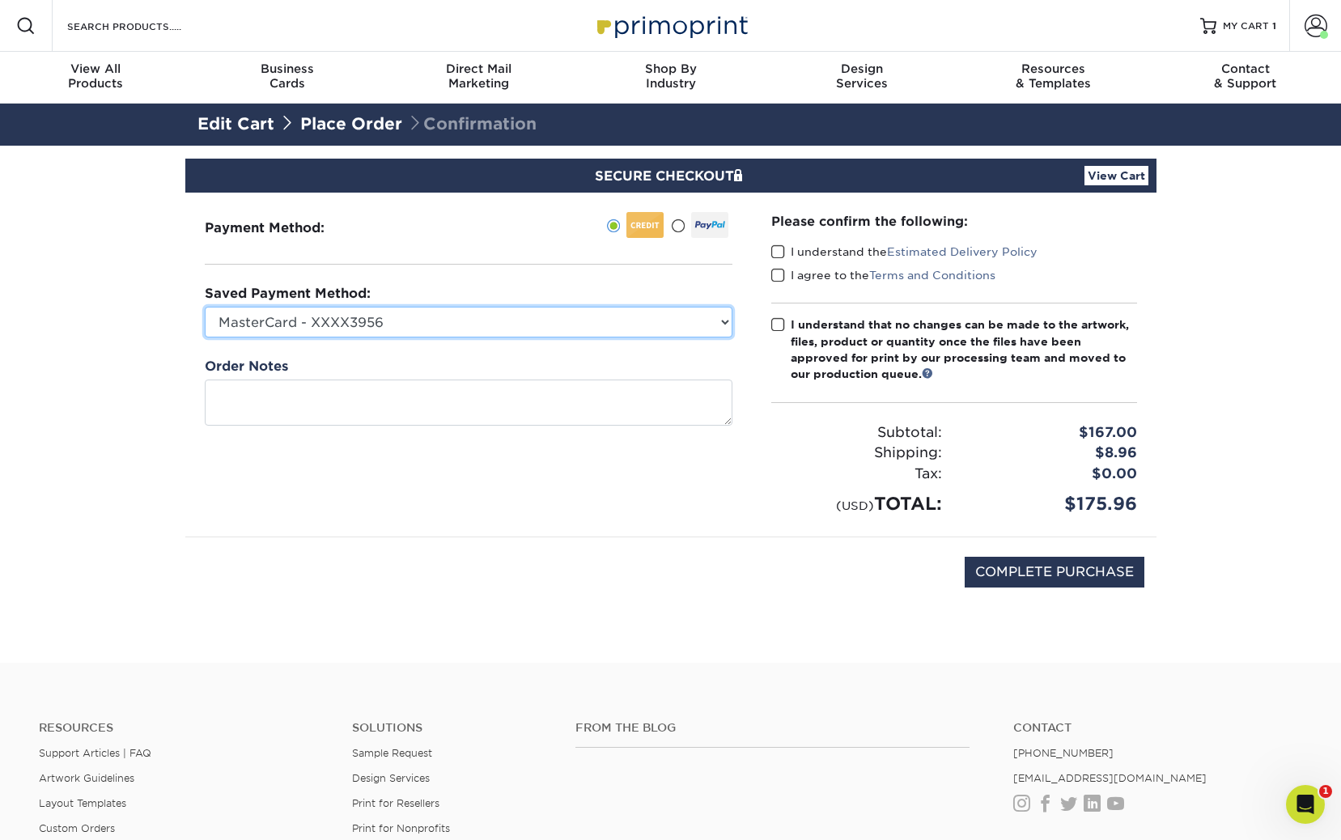
click at [384, 326] on select "MasterCard - XXXX3956 MasterCard - XXXX3956 MasterCard - XXXX0002 New Credit Ca…" at bounding box center [469, 322] width 528 height 31
click at [389, 321] on select "MasterCard - XXXX3956 MasterCard - XXXX3956 MasterCard - XXXX0002 New Credit Ca…" at bounding box center [469, 322] width 528 height 31
select select "74437"
click at [205, 307] on select "MasterCard - XXXX3956 MasterCard - XXXX3956 MasterCard - XXXX0002 New Credit Ca…" at bounding box center [469, 322] width 528 height 31
click at [776, 257] on span at bounding box center [778, 251] width 14 height 15
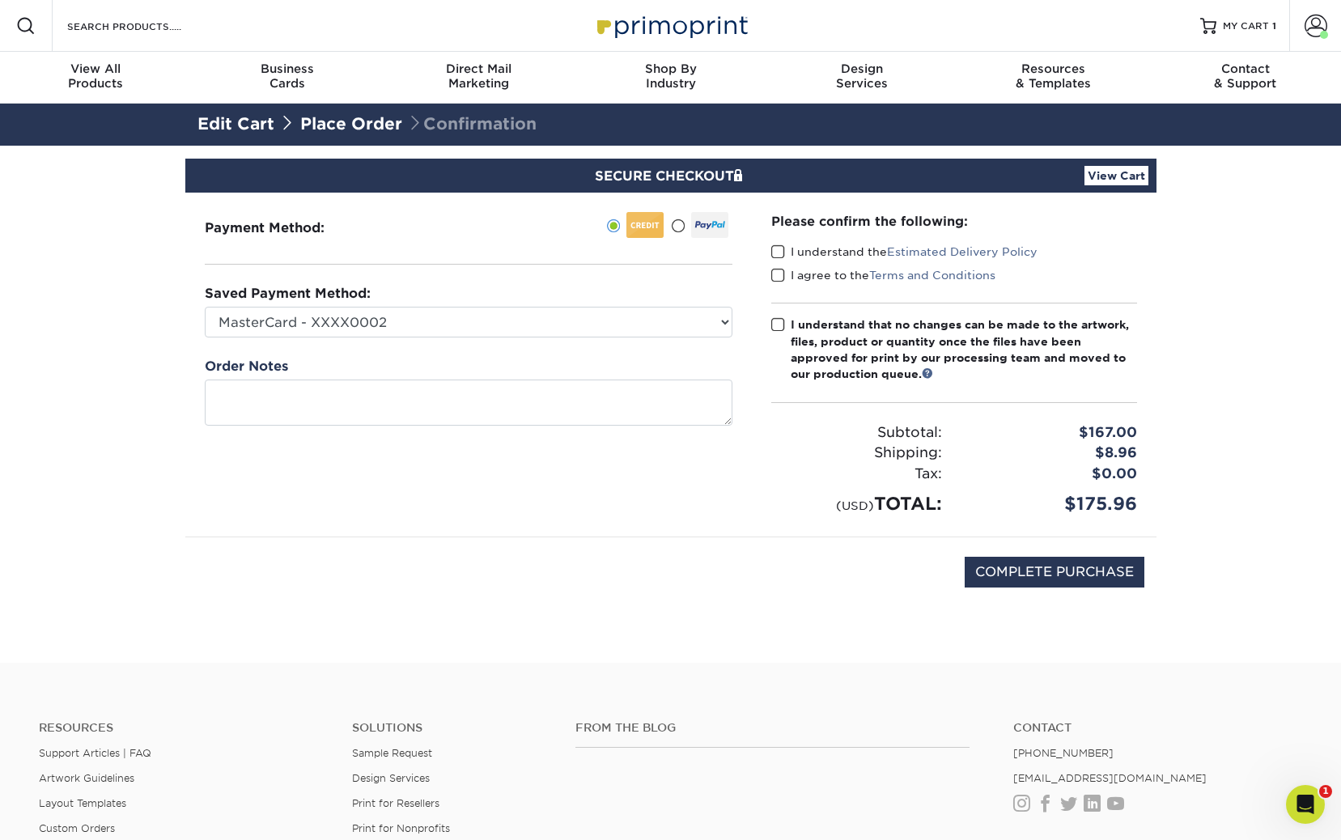
click at [0, 0] on input "I understand the Estimated Delivery Policy" at bounding box center [0, 0] width 0 height 0
click at [775, 268] on span at bounding box center [778, 275] width 14 height 15
click at [0, 0] on input "I agree to the Terms and Conditions" at bounding box center [0, 0] width 0 height 0
click at [771, 326] on span at bounding box center [778, 324] width 14 height 15
click at [0, 0] on input "I understand that no changes can be made to the artwork, files, product or quan…" at bounding box center [0, 0] width 0 height 0
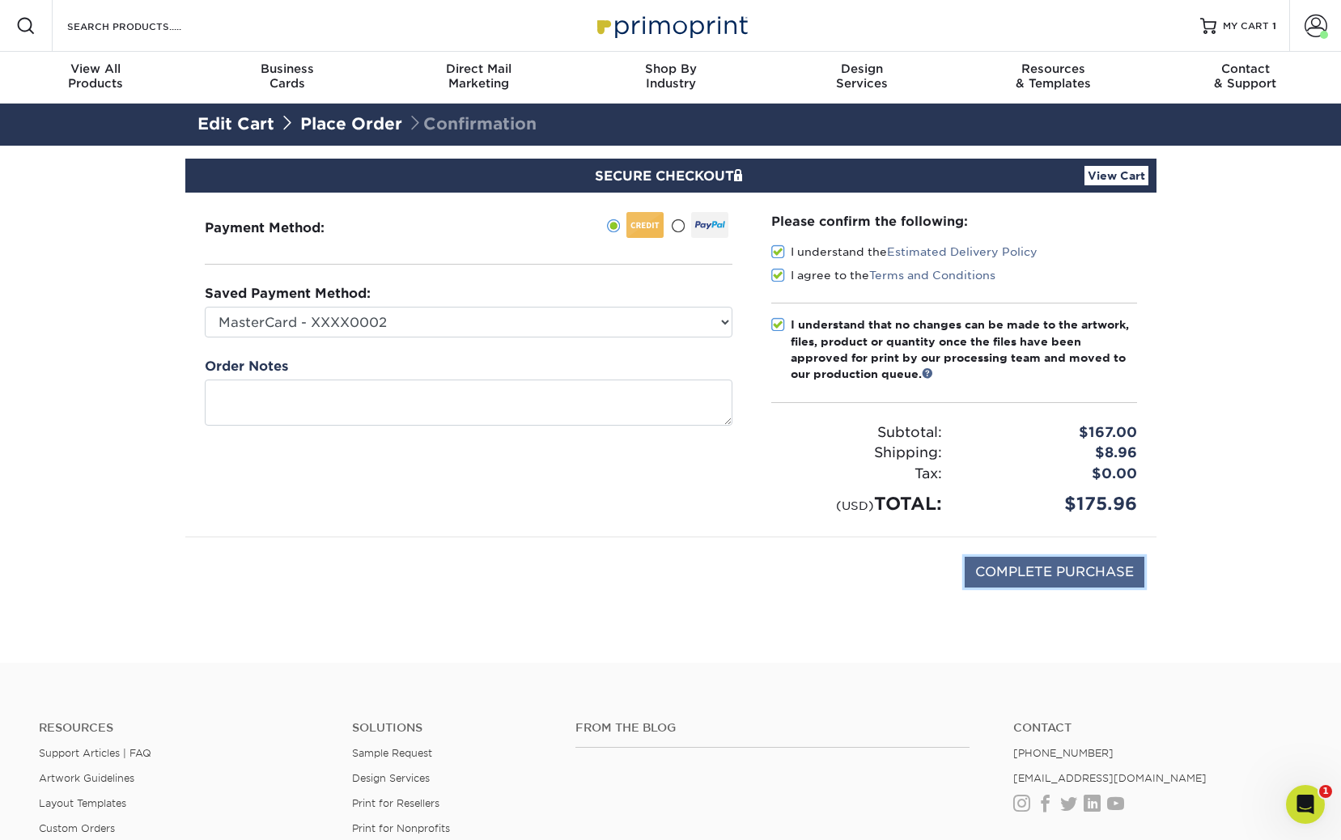
click at [1048, 575] on input "COMPLETE PURCHASE" at bounding box center [1055, 572] width 180 height 31
type input "PROCESSING, PLEASE WAIT..."
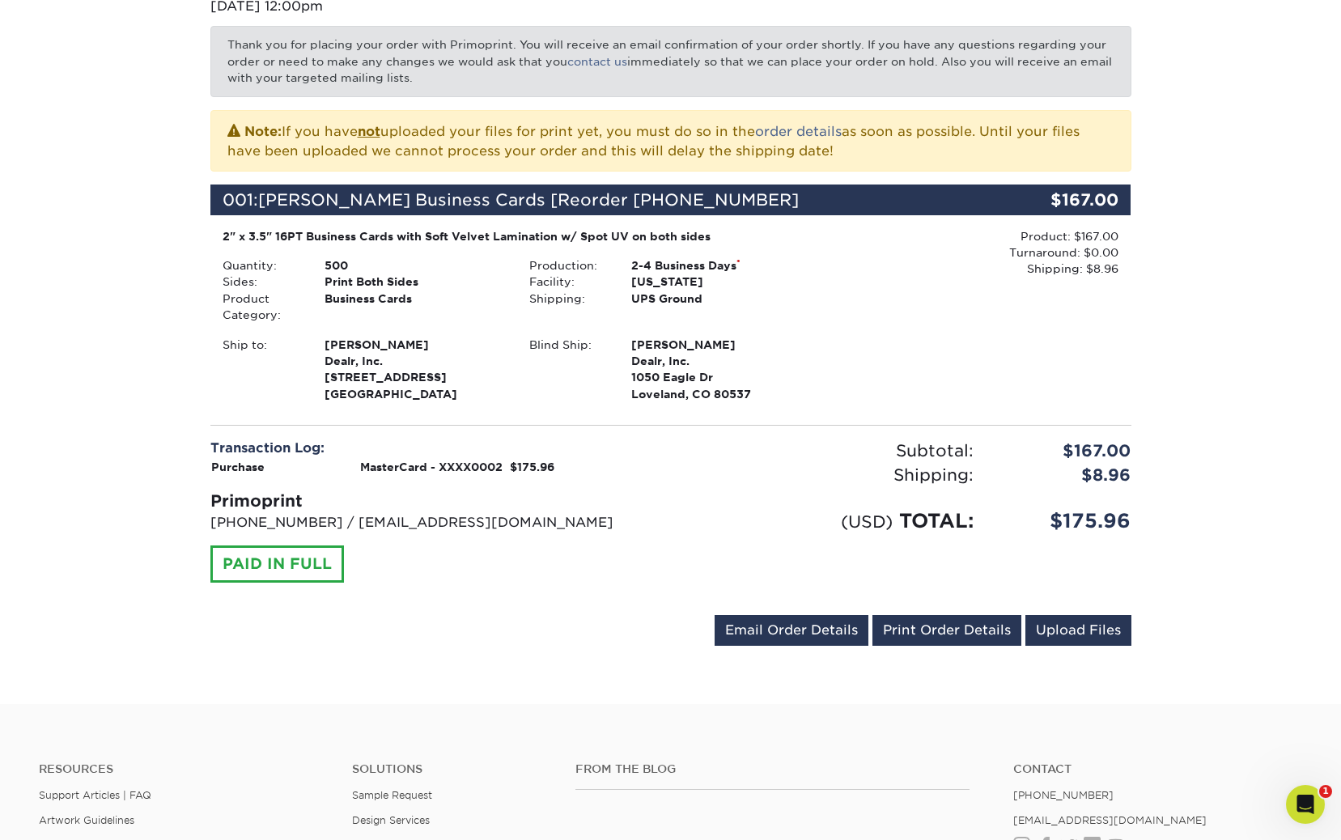
scroll to position [251, 0]
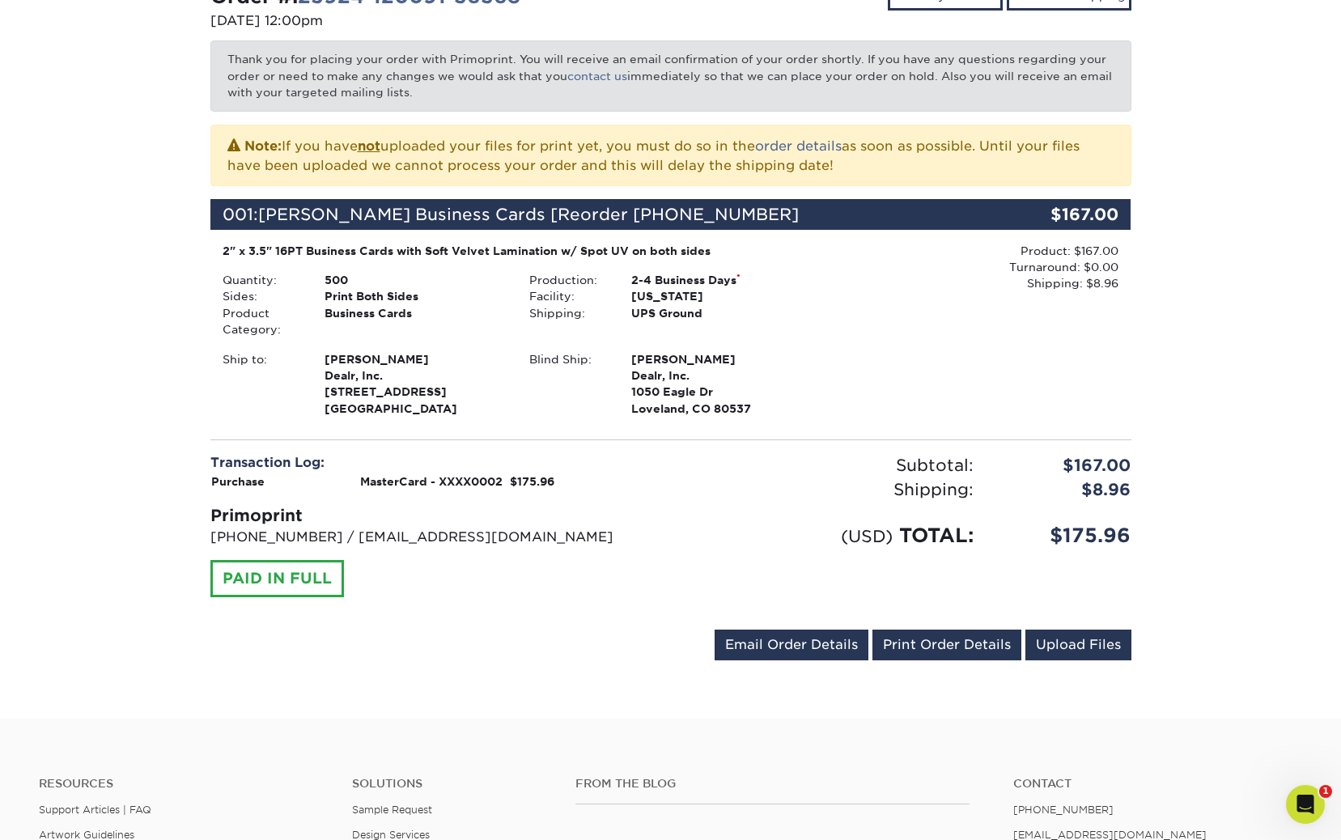
click at [904, 315] on div "Product: $167.00 Turnaround: $0.00 Shipping: $8.96 Discount: - $0.00" at bounding box center [977, 332] width 307 height 178
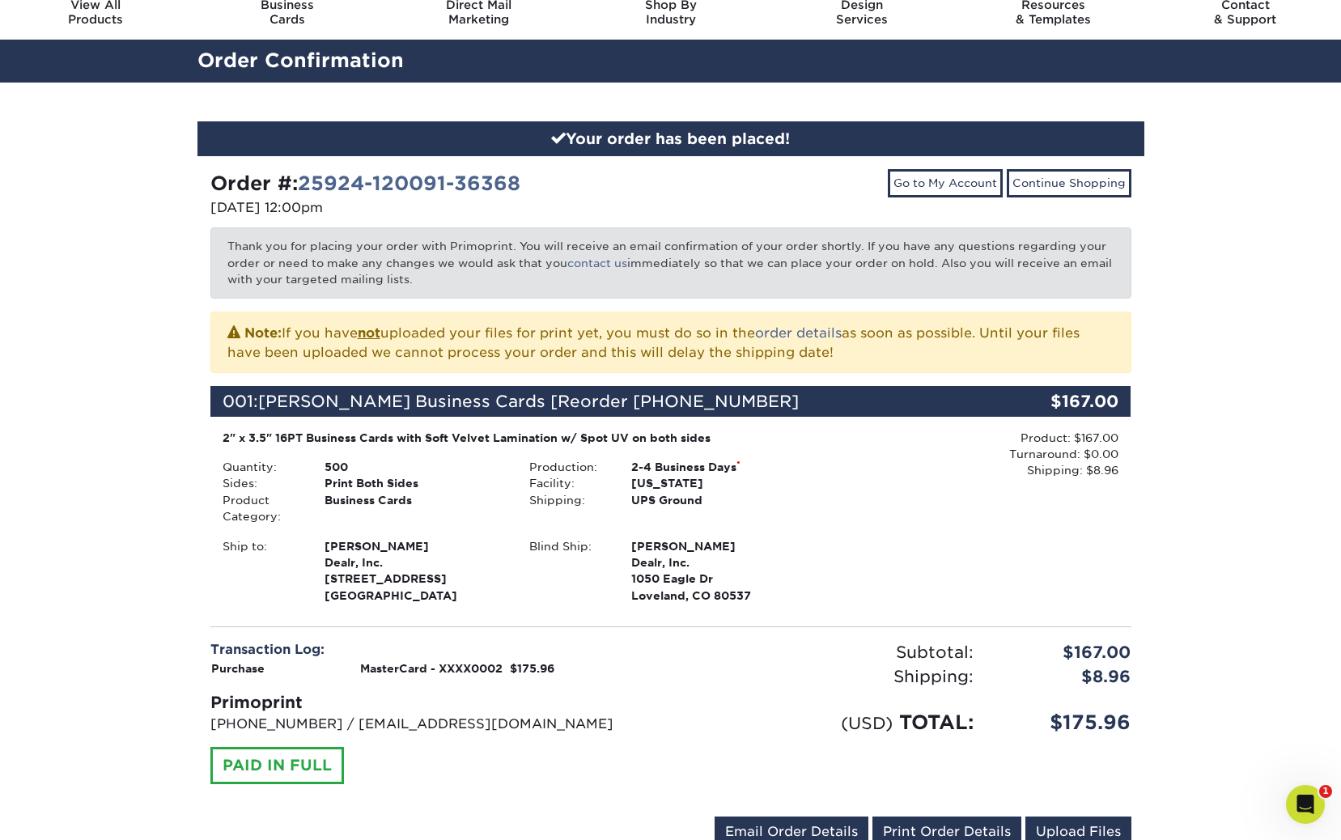
scroll to position [0, 0]
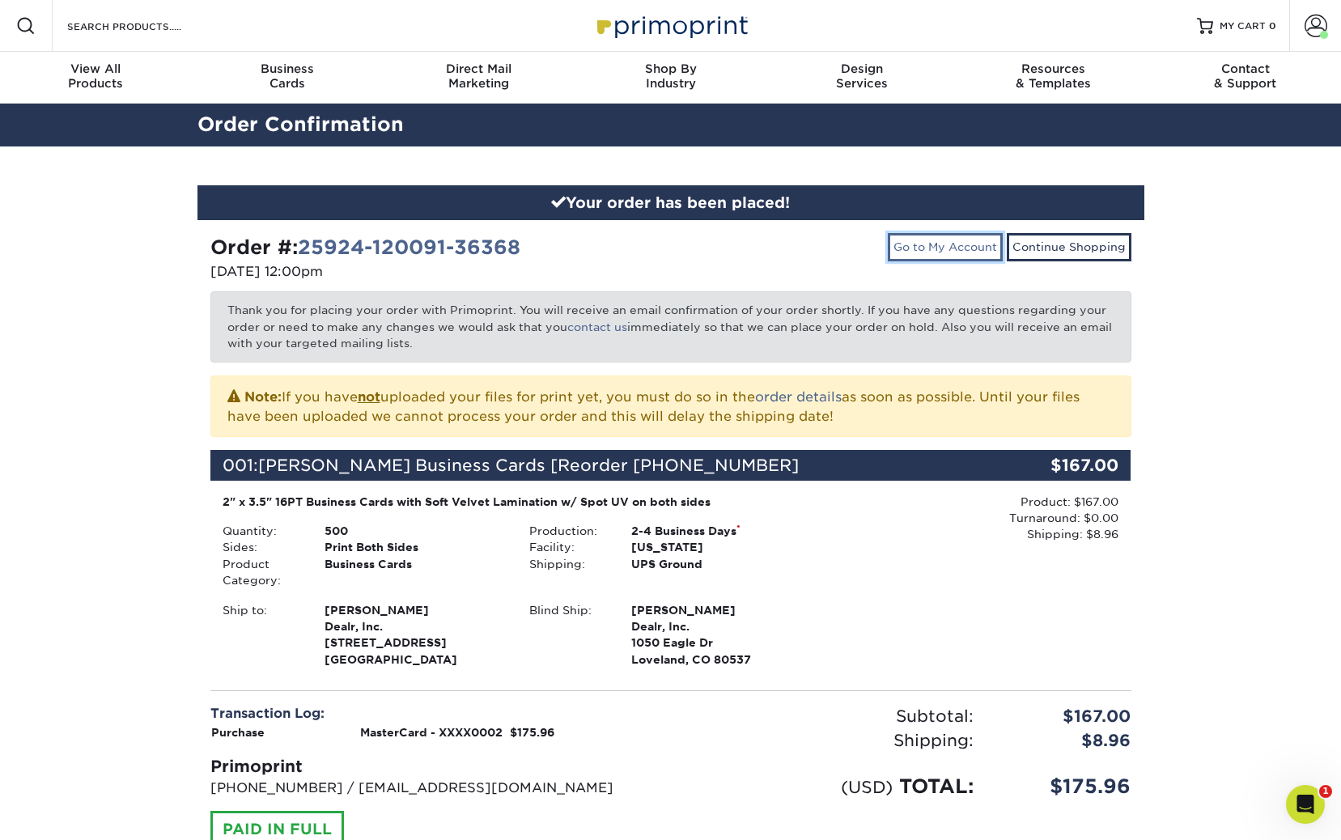
click at [932, 253] on link "Go to My Account" at bounding box center [945, 247] width 115 height 28
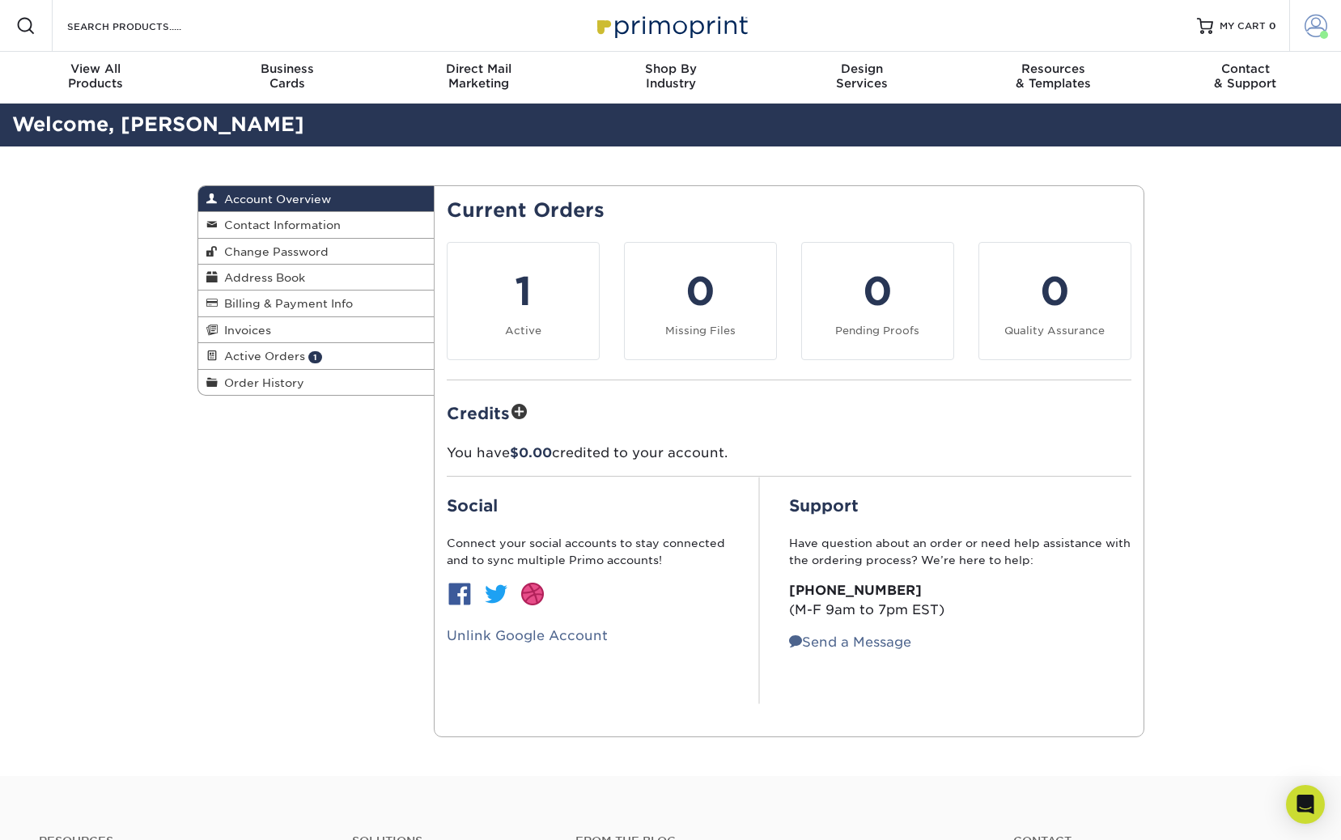
click at [1305, 24] on span at bounding box center [1316, 26] width 23 height 23
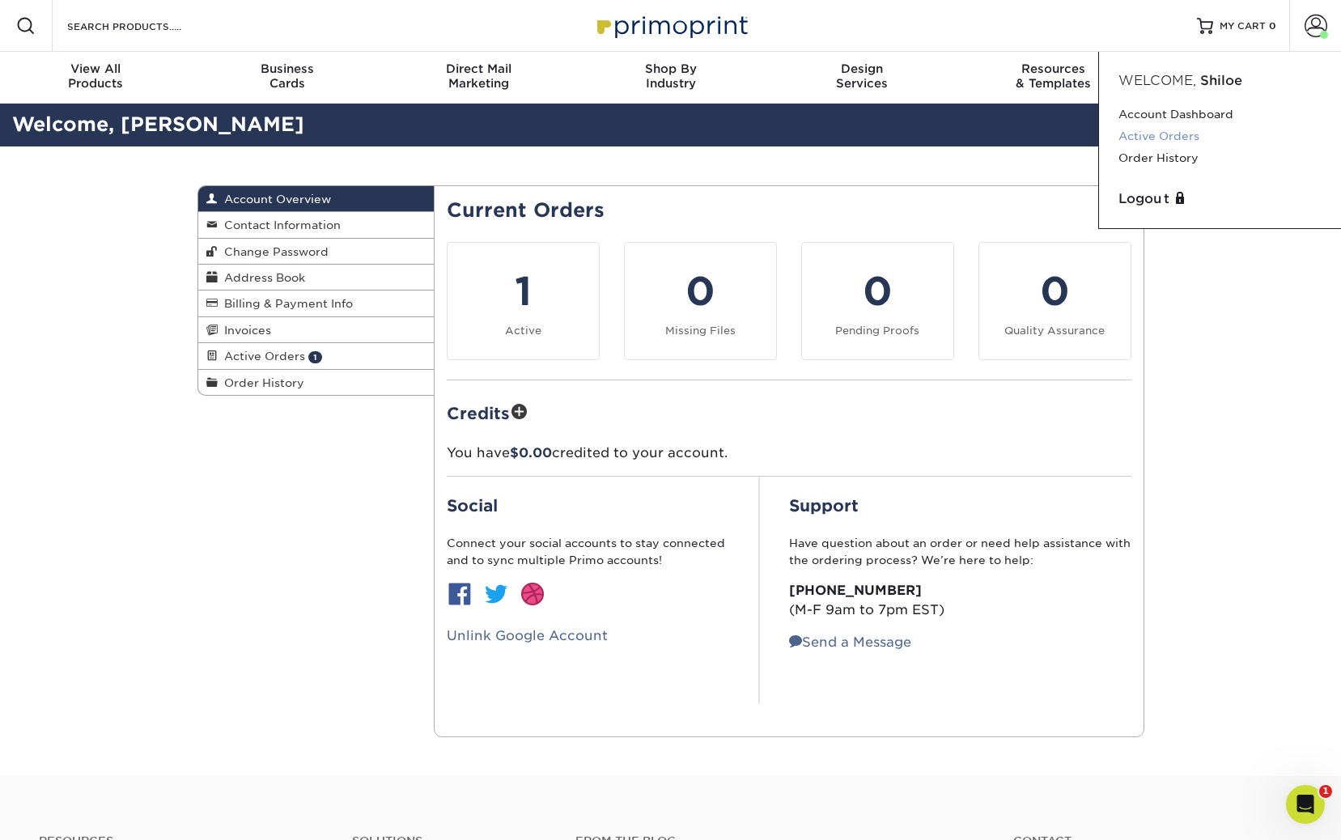
click at [1167, 134] on link "Active Orders" at bounding box center [1220, 136] width 203 height 22
